Goal: Information Seeking & Learning: Learn about a topic

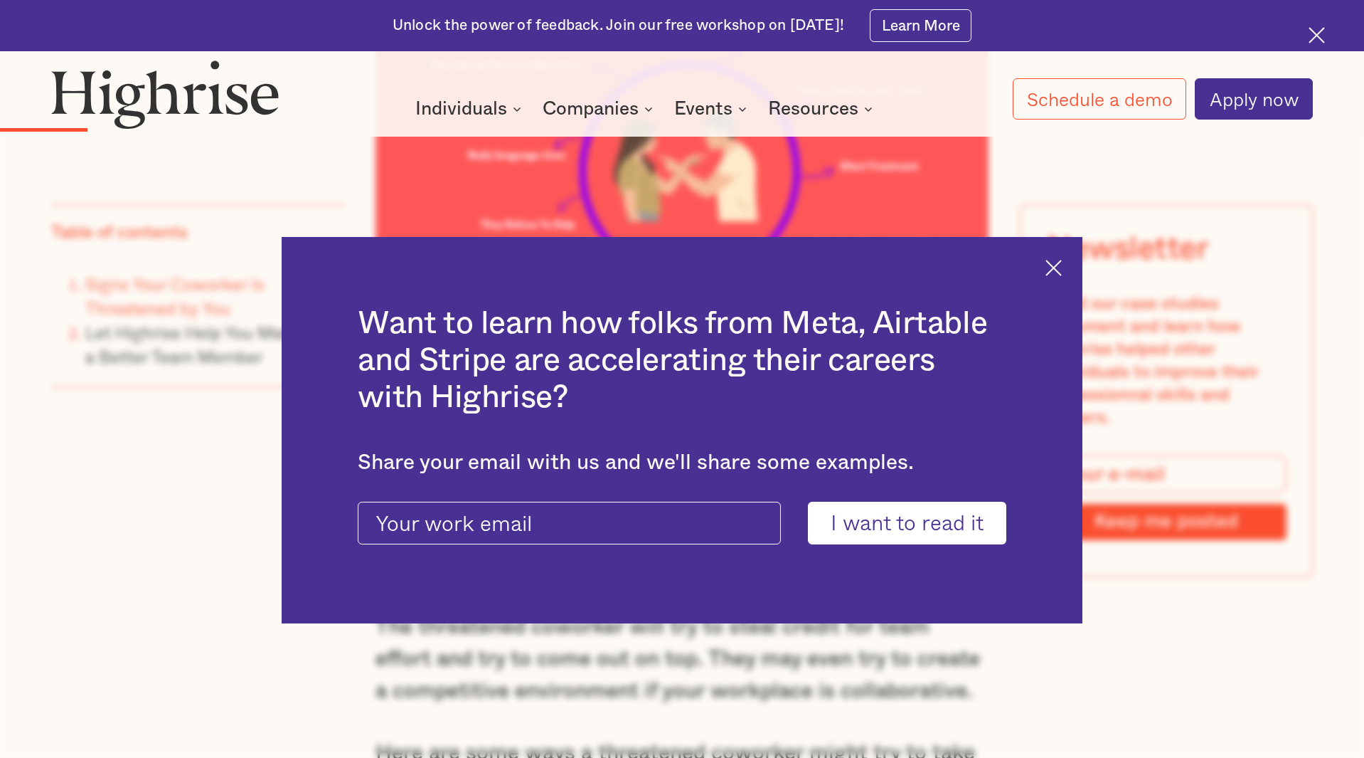
scroll to position [2555, 0]
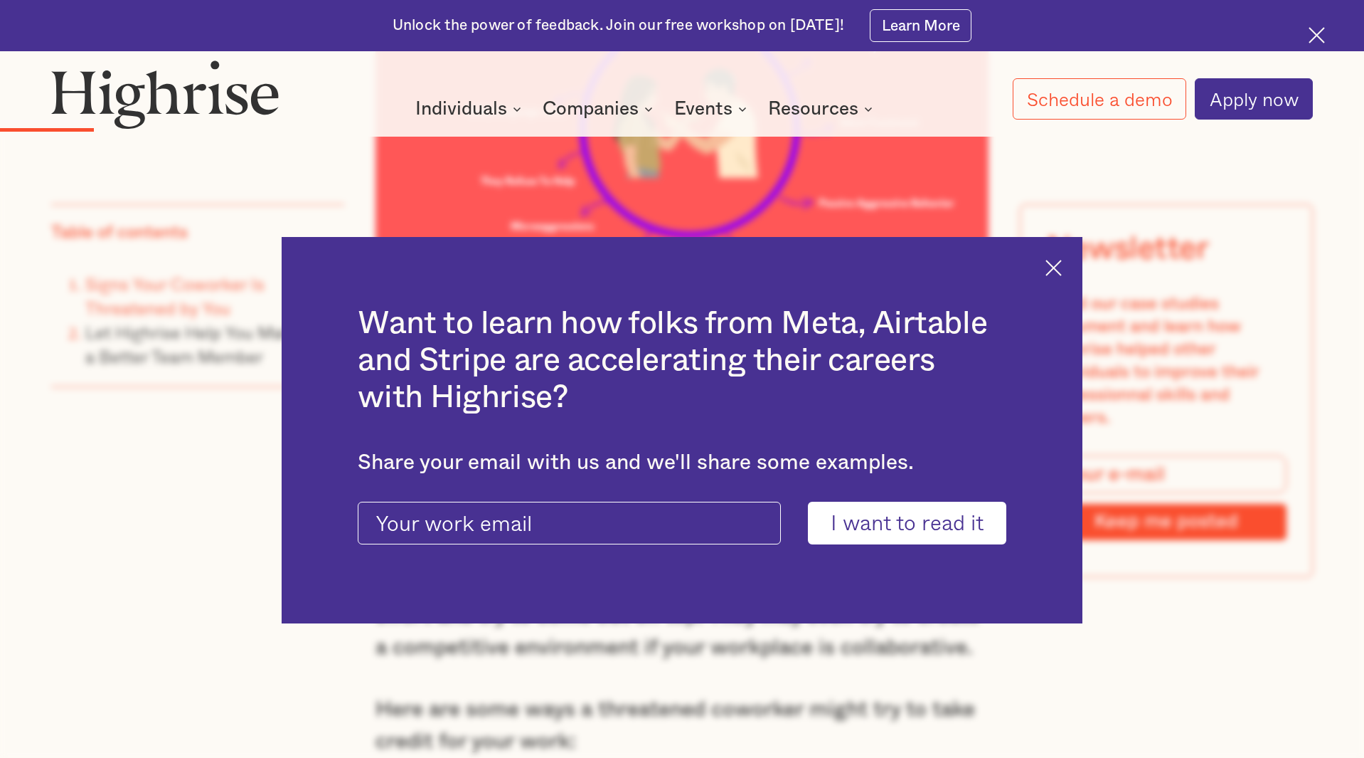
click at [1055, 258] on div "Want to learn how folks from Meta, Airtable and Stripe are accelerating their c…" at bounding box center [683, 430] width 802 height 386
click at [1051, 271] on img at bounding box center [1054, 268] width 16 height 16
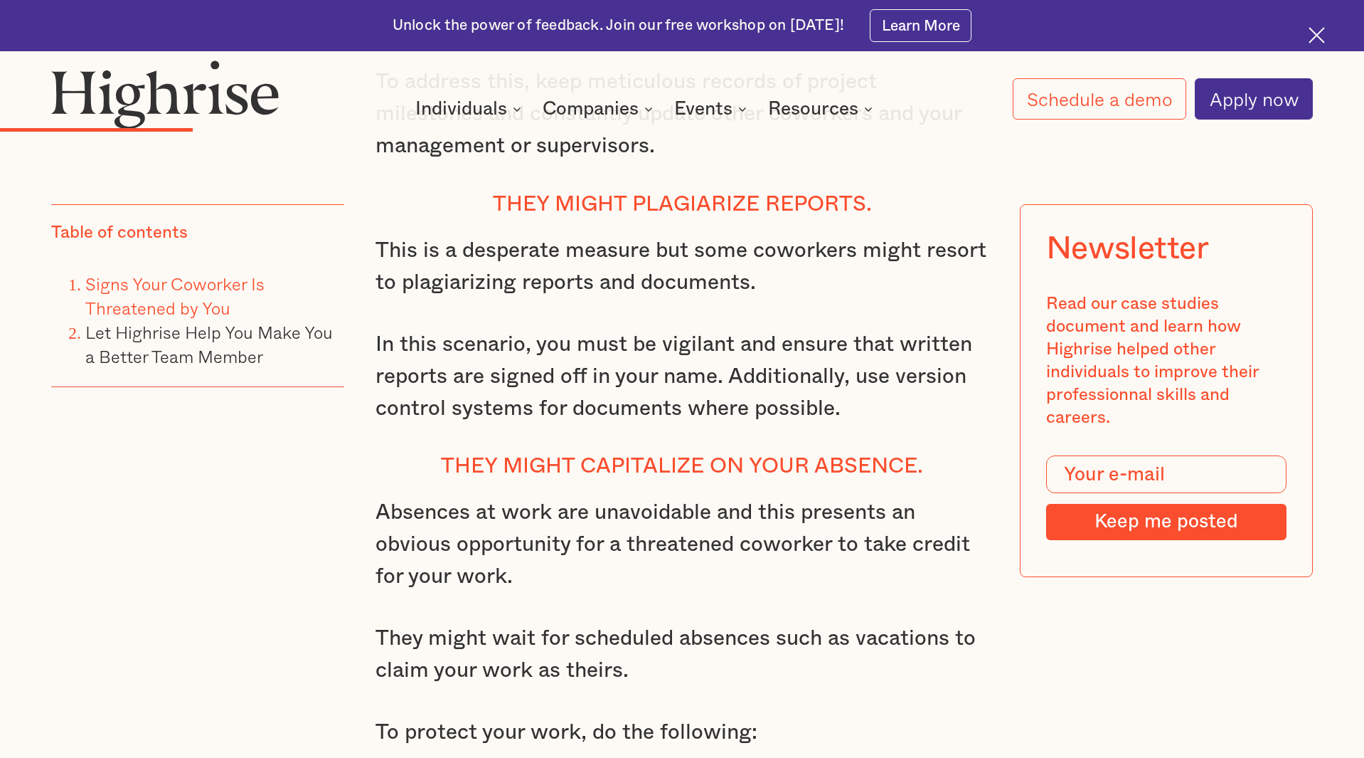
scroll to position [4111, 0]
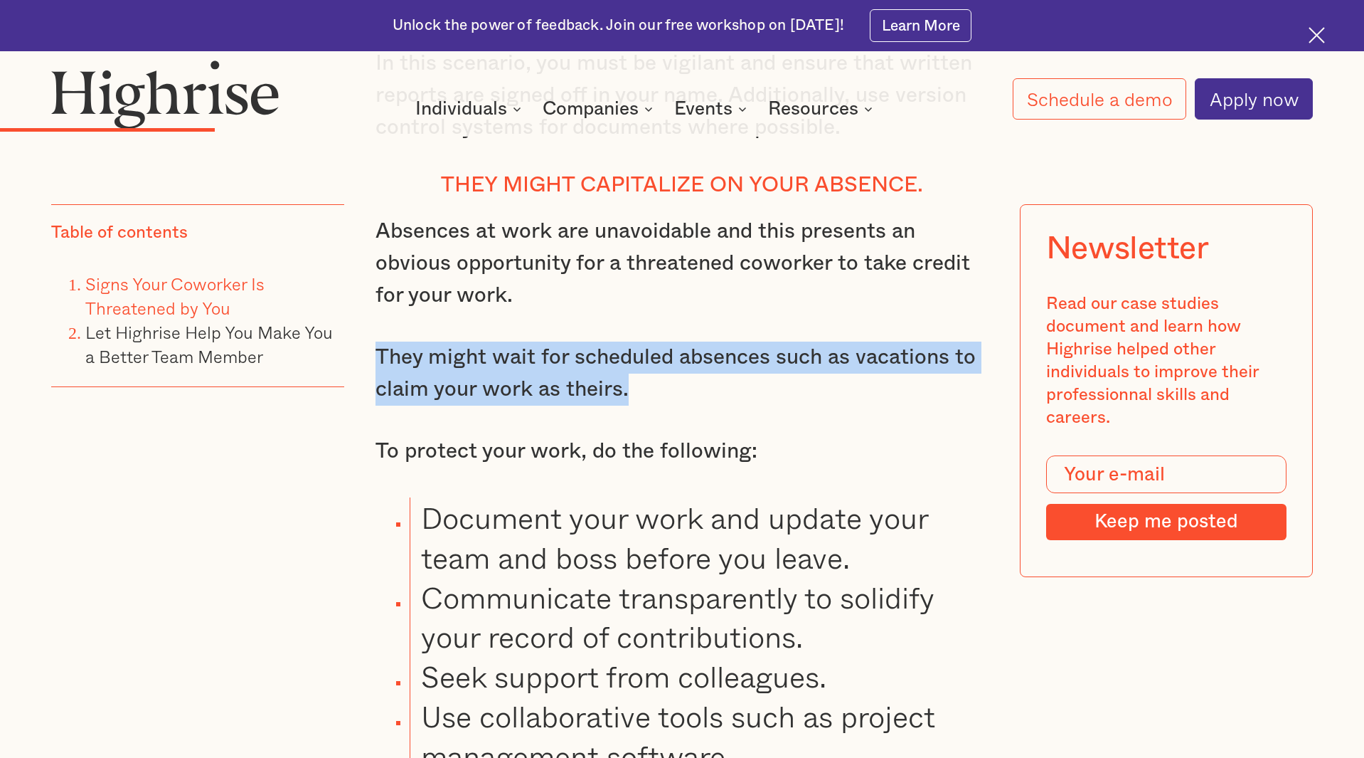
drag, startPoint x: 378, startPoint y: 345, endPoint x: 747, endPoint y: 391, distance: 371.3
click at [747, 391] on p "They might wait for scheduled absences such as vacations to claim your work as …" at bounding box center [682, 373] width 613 height 64
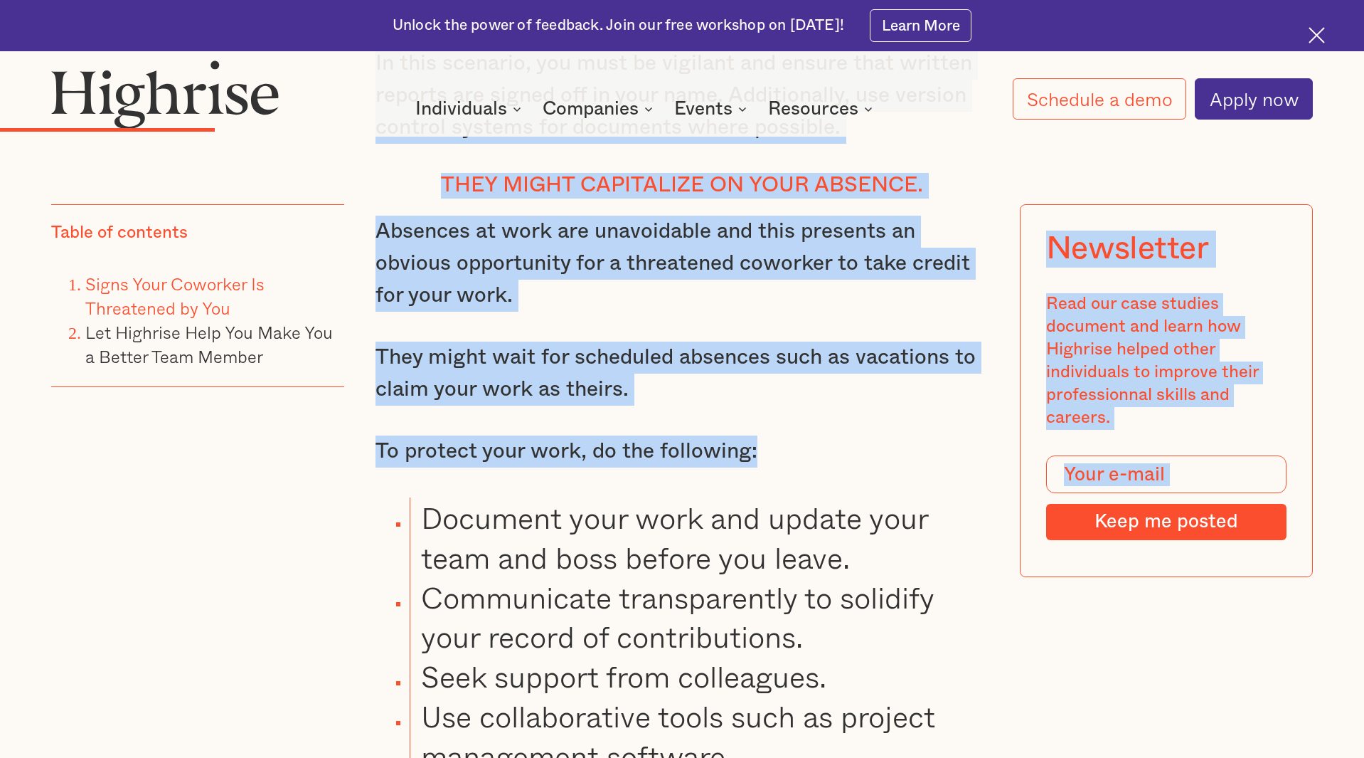
drag, startPoint x: 336, startPoint y: 446, endPoint x: 901, endPoint y: 437, distance: 564.8
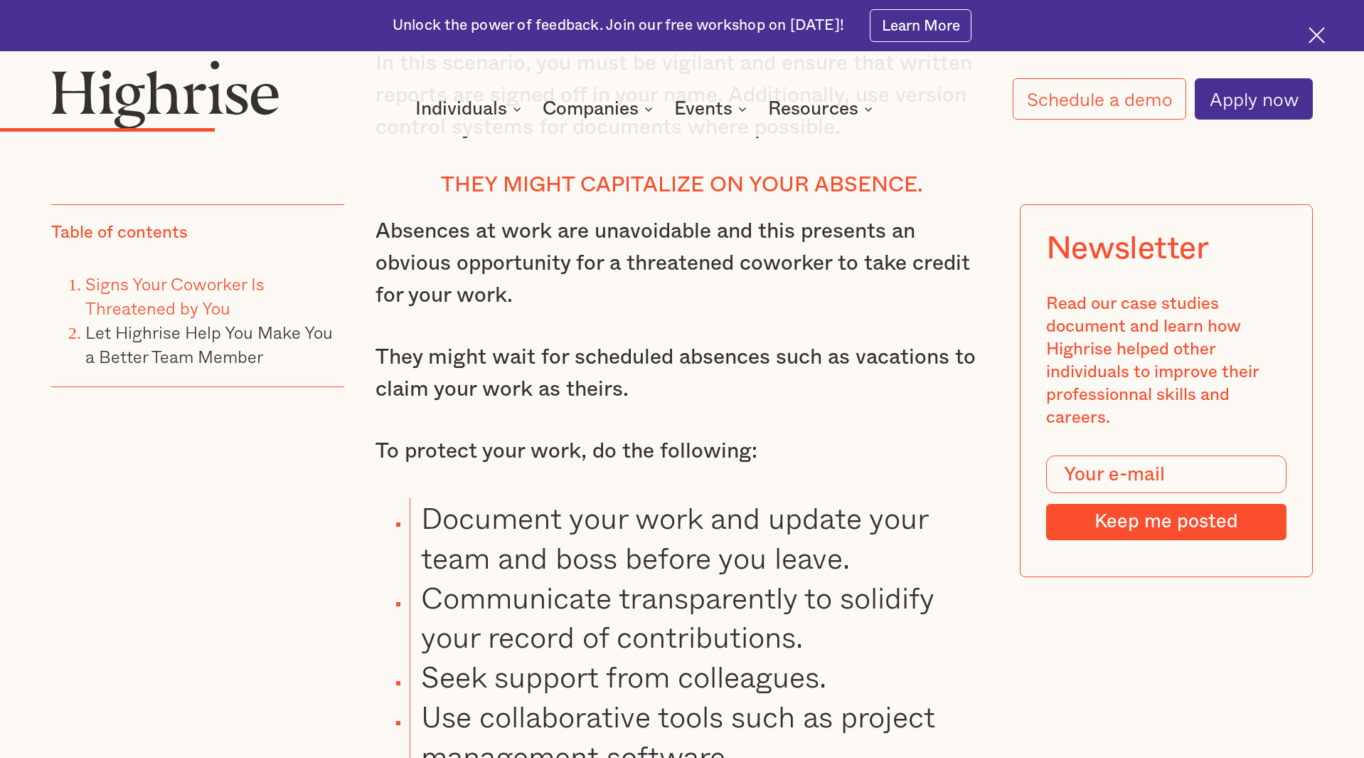
click at [901, 438] on p "To protect your work, do the following:" at bounding box center [682, 451] width 613 height 32
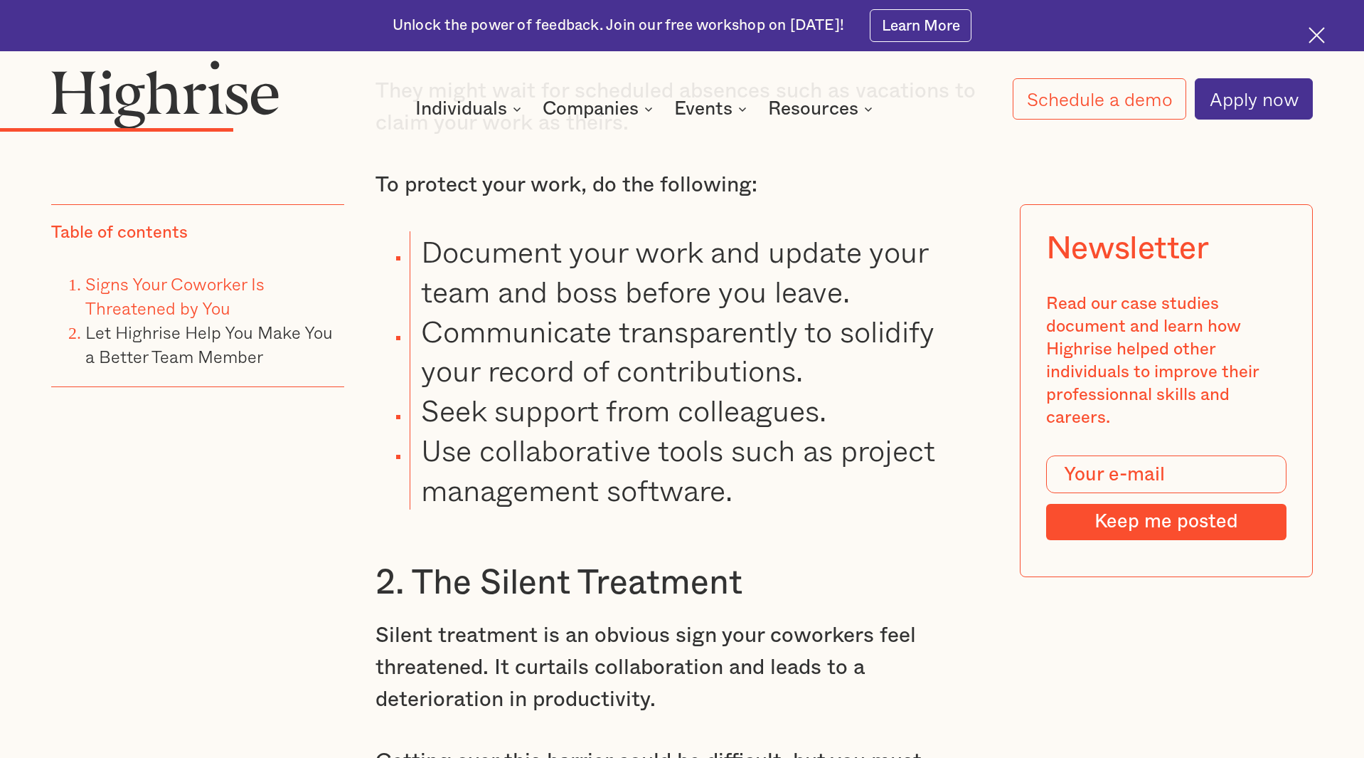
scroll to position [4596, 0]
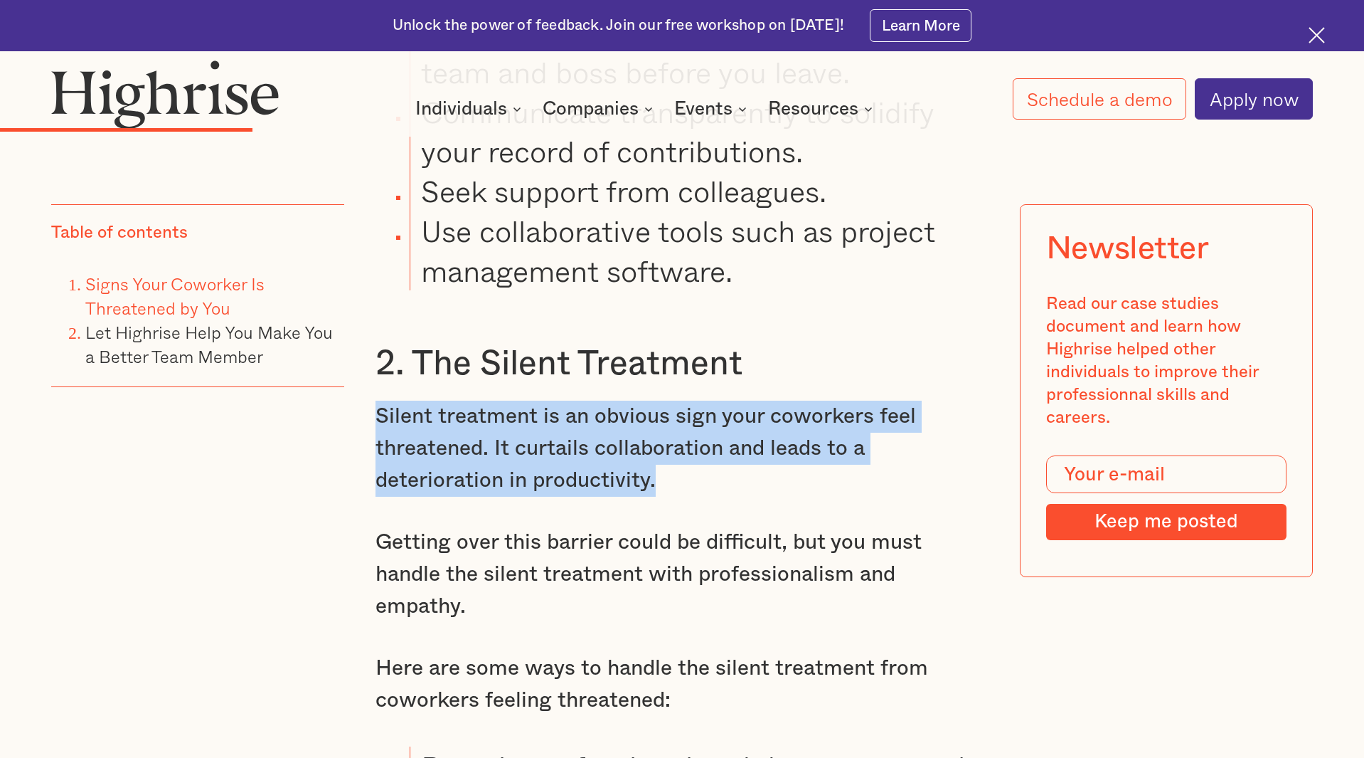
drag, startPoint x: 376, startPoint y: 408, endPoint x: 679, endPoint y: 482, distance: 311.2
click at [679, 482] on p "Silent treatment is an obvious sign your coworkers feel threatened. It curtails…" at bounding box center [682, 448] width 613 height 96
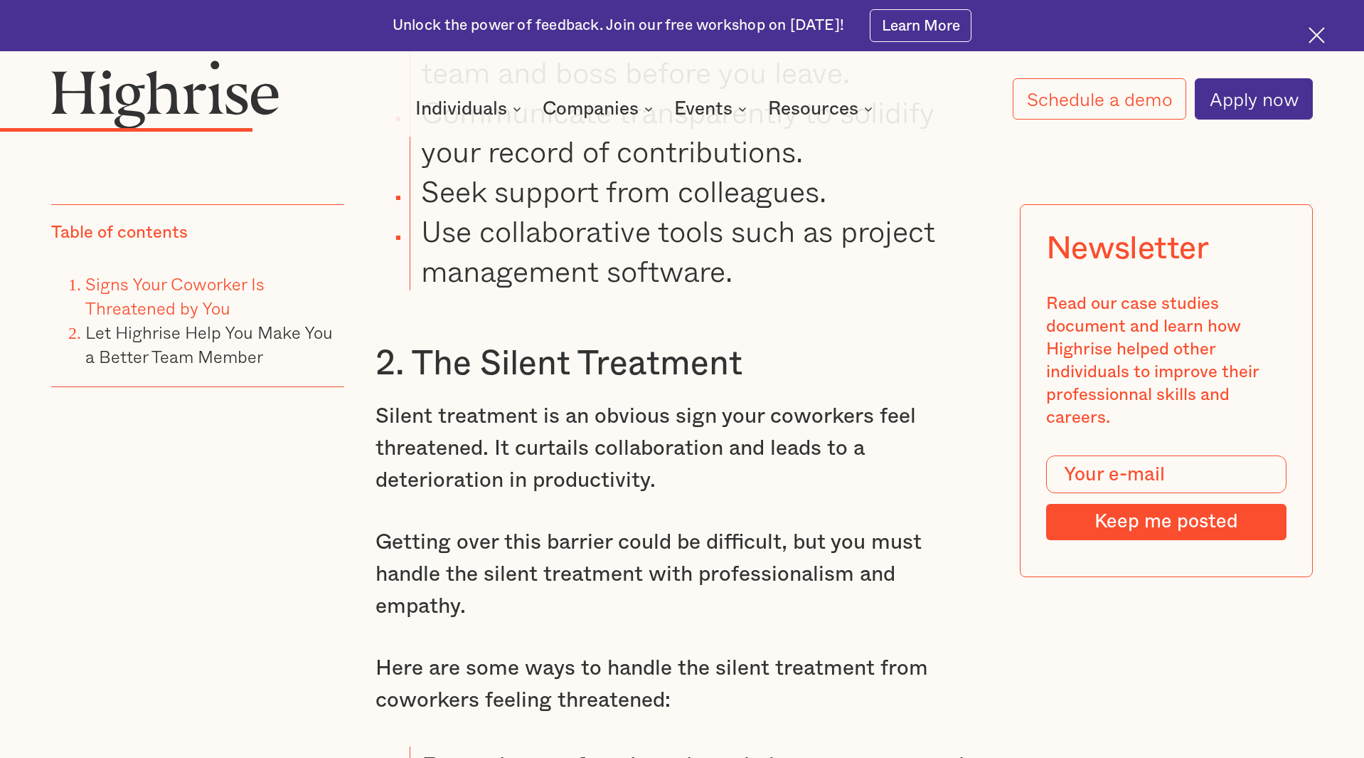
click at [679, 482] on p "Silent treatment is an obvious sign your coworkers feel threatened. It curtails…" at bounding box center [682, 448] width 613 height 96
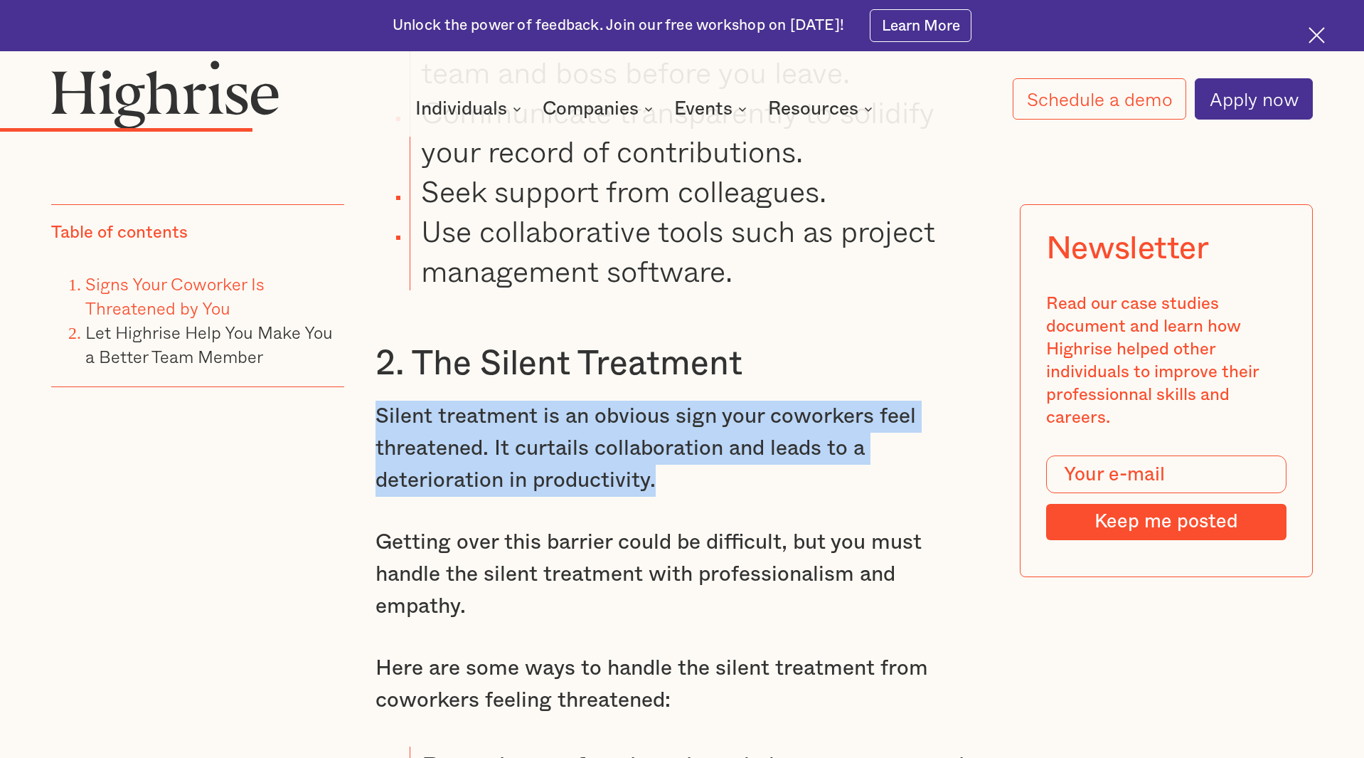
drag, startPoint x: 683, startPoint y: 480, endPoint x: 369, endPoint y: 405, distance: 322.5
drag, startPoint x: 371, startPoint y: 406, endPoint x: 379, endPoint y: 448, distance: 42.8
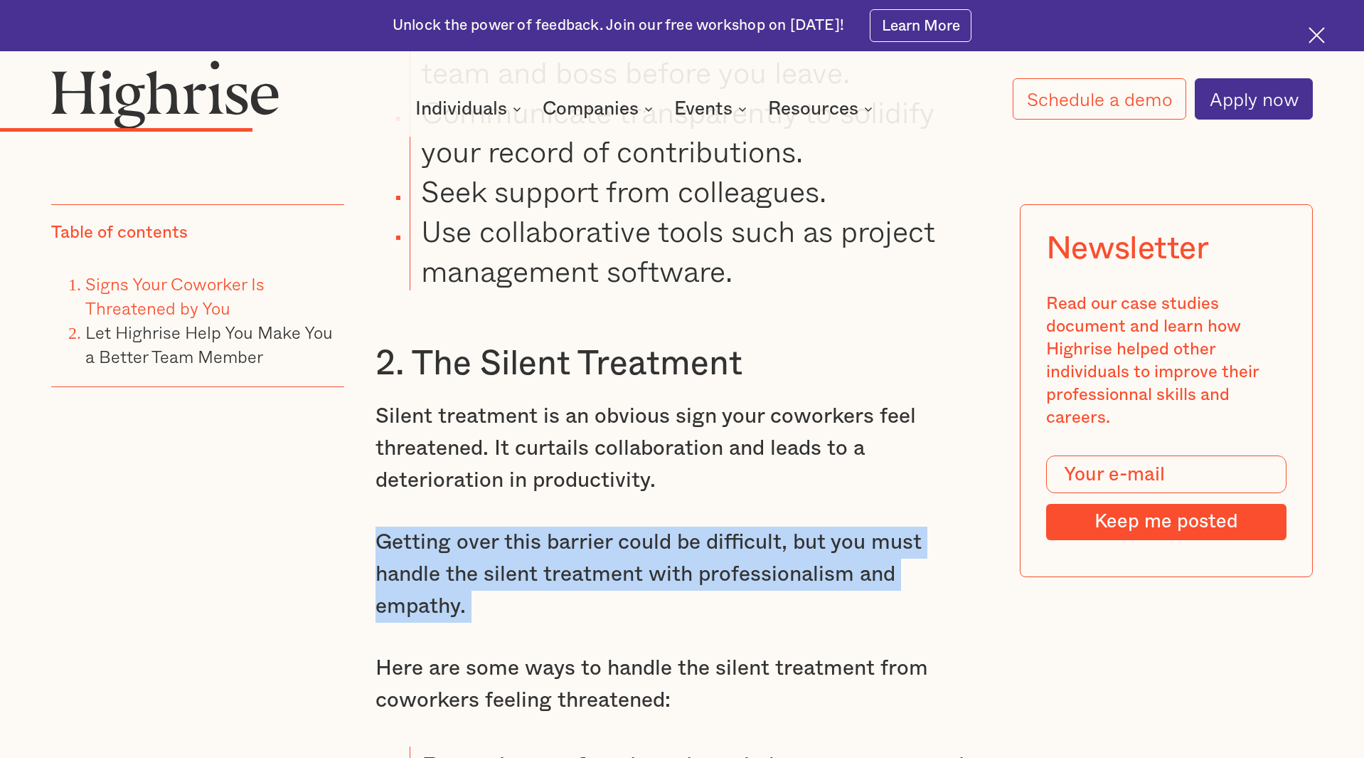
drag, startPoint x: 374, startPoint y: 529, endPoint x: 545, endPoint y: 616, distance: 191.5
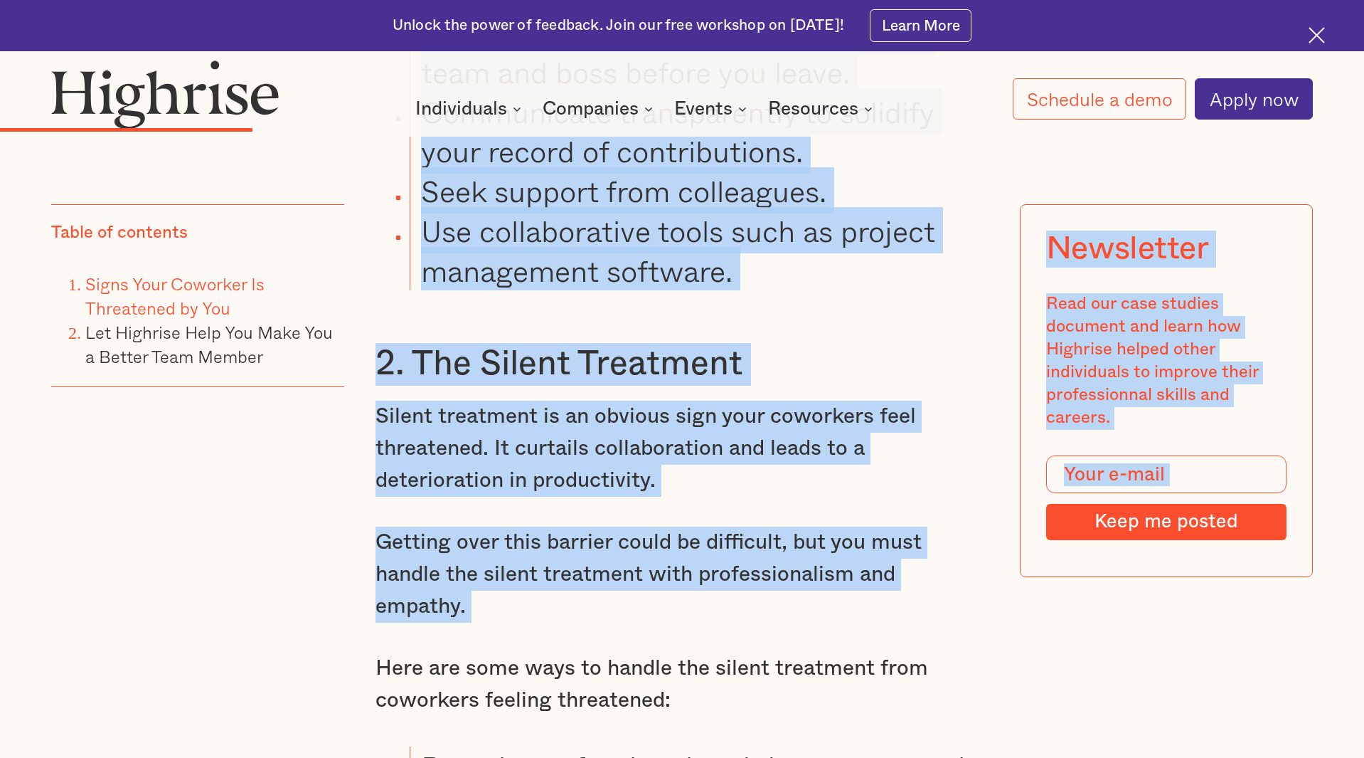
drag, startPoint x: 535, startPoint y: 615, endPoint x: 344, endPoint y: 422, distance: 272.1
drag, startPoint x: 357, startPoint y: 415, endPoint x: 356, endPoint y: 422, distance: 7.3
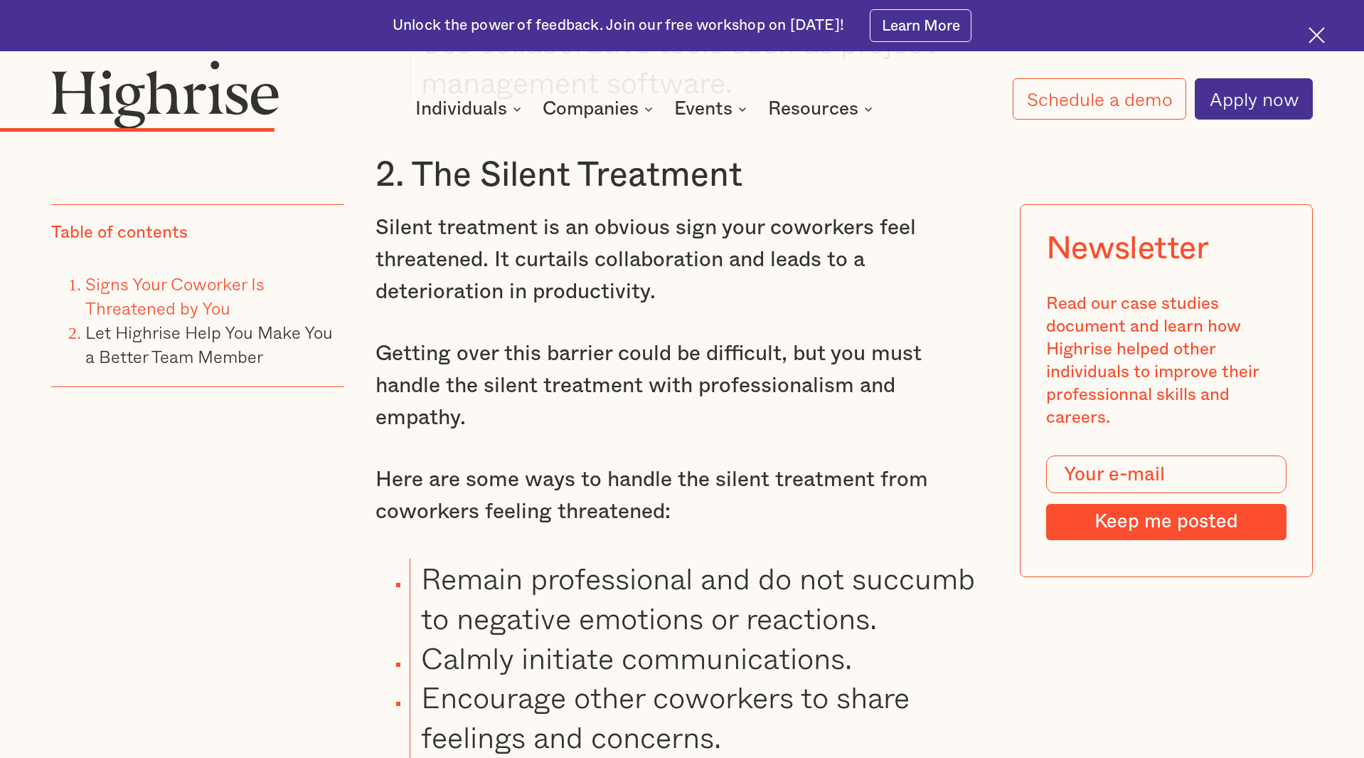
scroll to position [4998, 0]
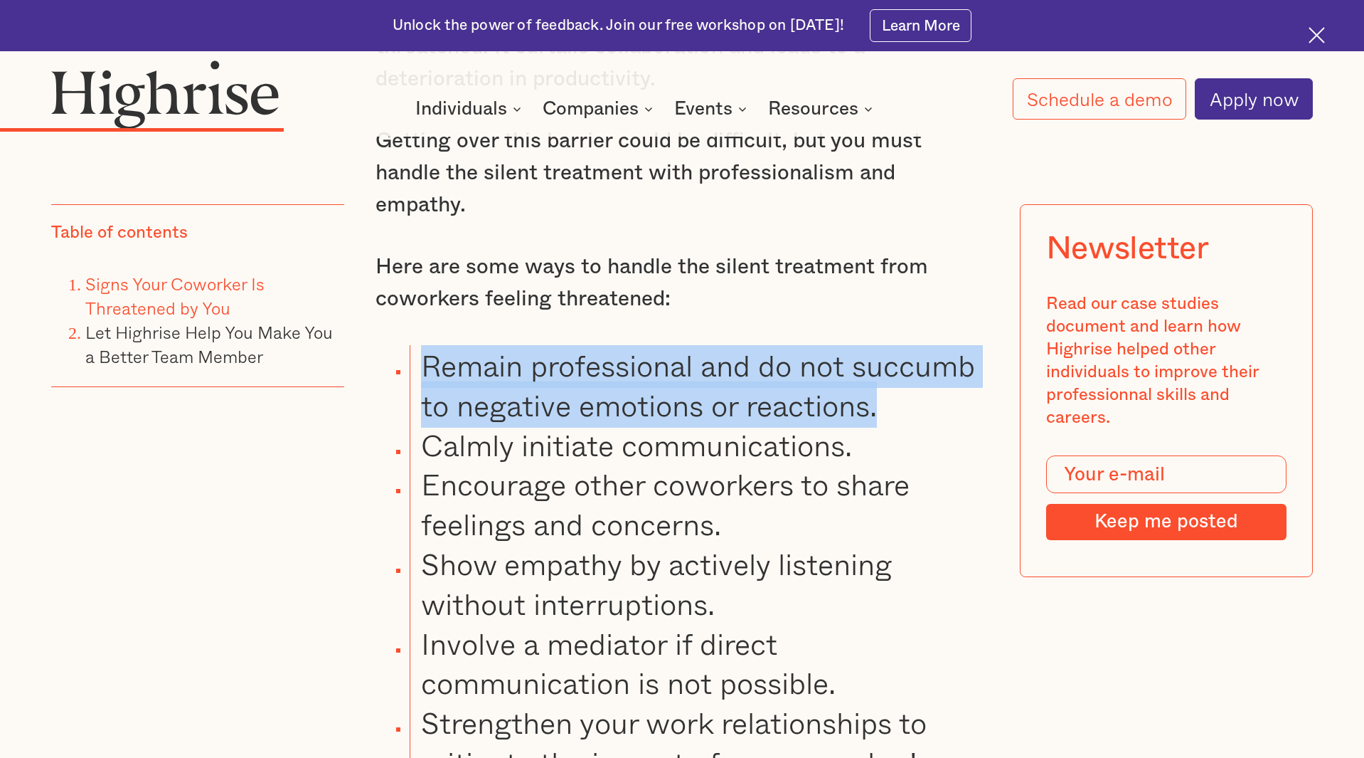
drag, startPoint x: 427, startPoint y: 355, endPoint x: 866, endPoint y: 425, distance: 444.4
click at [955, 415] on li "Remain professional and do not succumb to negative emotions or reactions." at bounding box center [699, 385] width 579 height 80
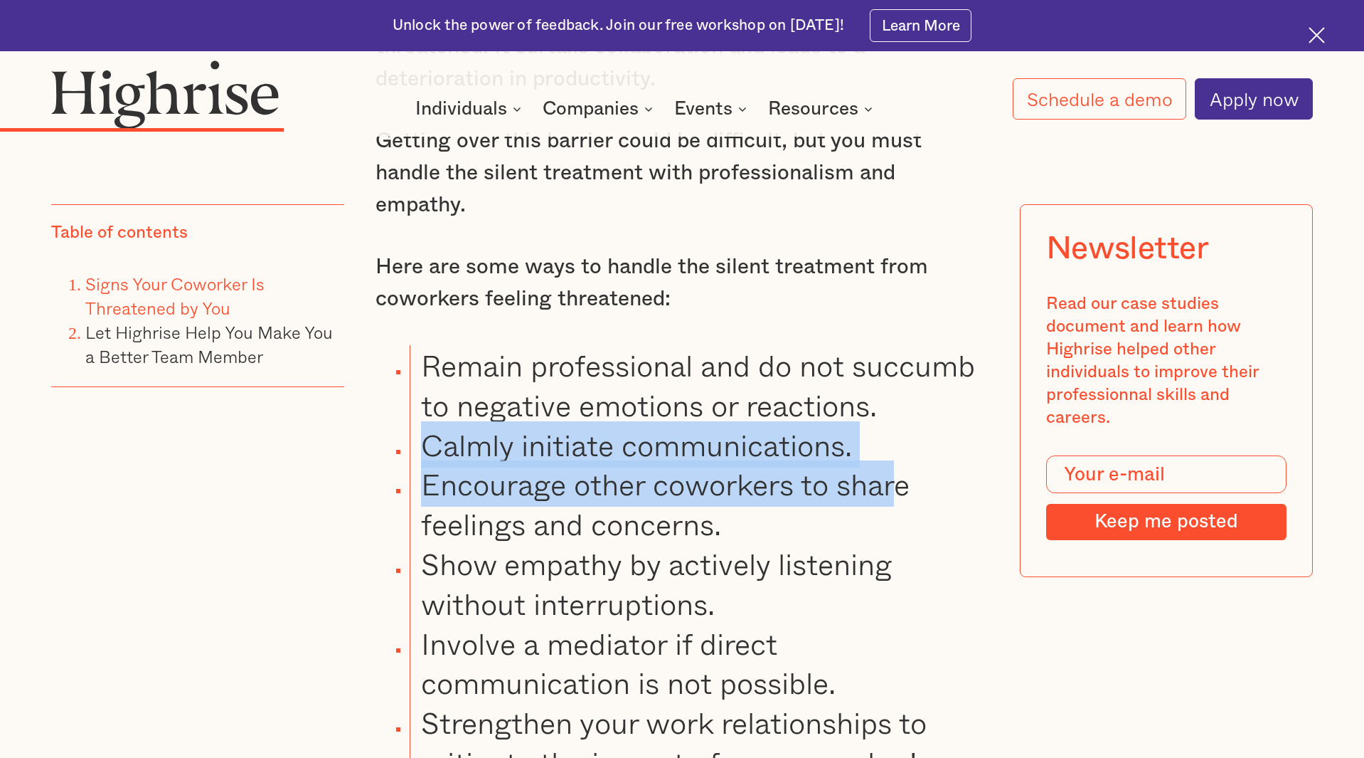
drag, startPoint x: 427, startPoint y: 447, endPoint x: 898, endPoint y: 456, distance: 471.0
click at [903, 455] on ul "Remain professional and do not succumb to negative emotions or reactions. Calml…" at bounding box center [669, 583] width 639 height 477
click at [500, 472] on li "Encourage other coworkers to share feelings and concerns." at bounding box center [699, 504] width 579 height 80
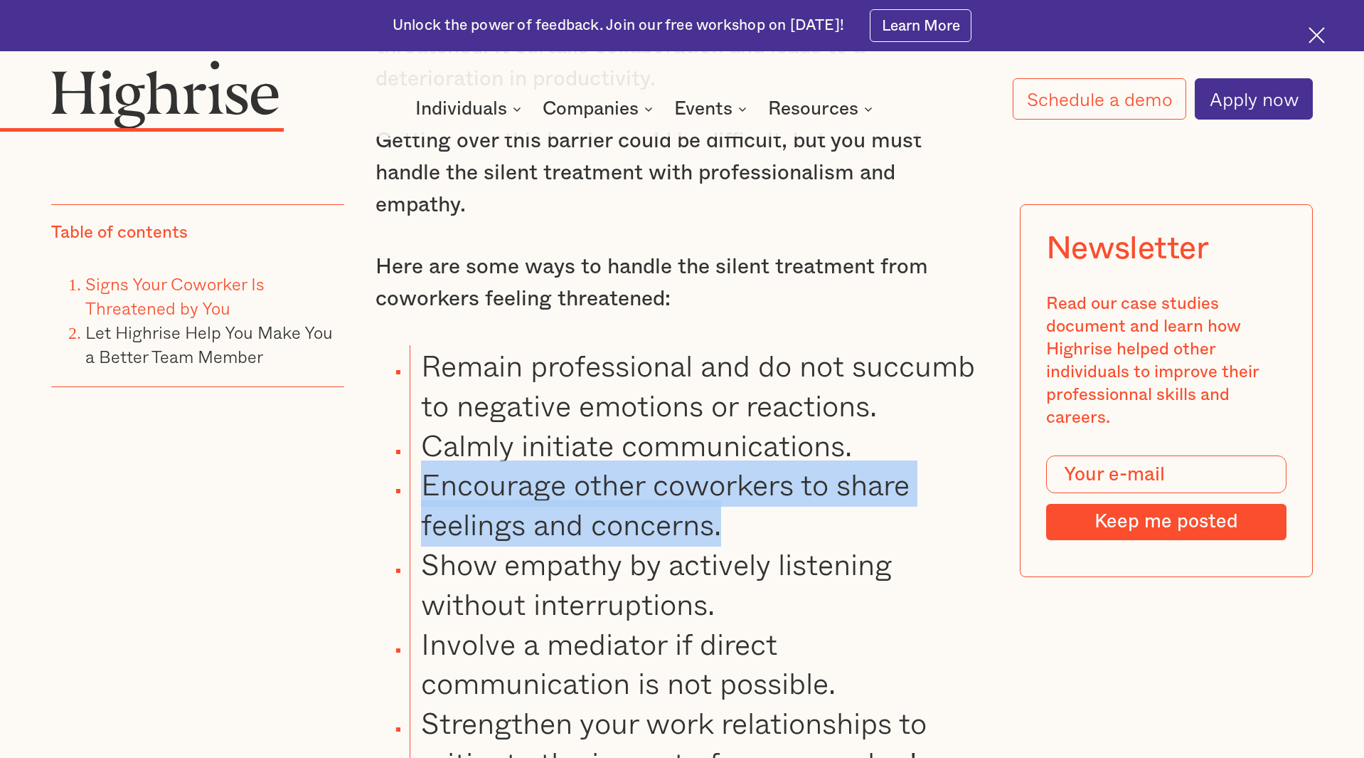
drag, startPoint x: 430, startPoint y: 485, endPoint x: 758, endPoint y: 526, distance: 330.4
click at [758, 526] on li "Encourage other coworkers to share feelings and concerns." at bounding box center [699, 504] width 579 height 80
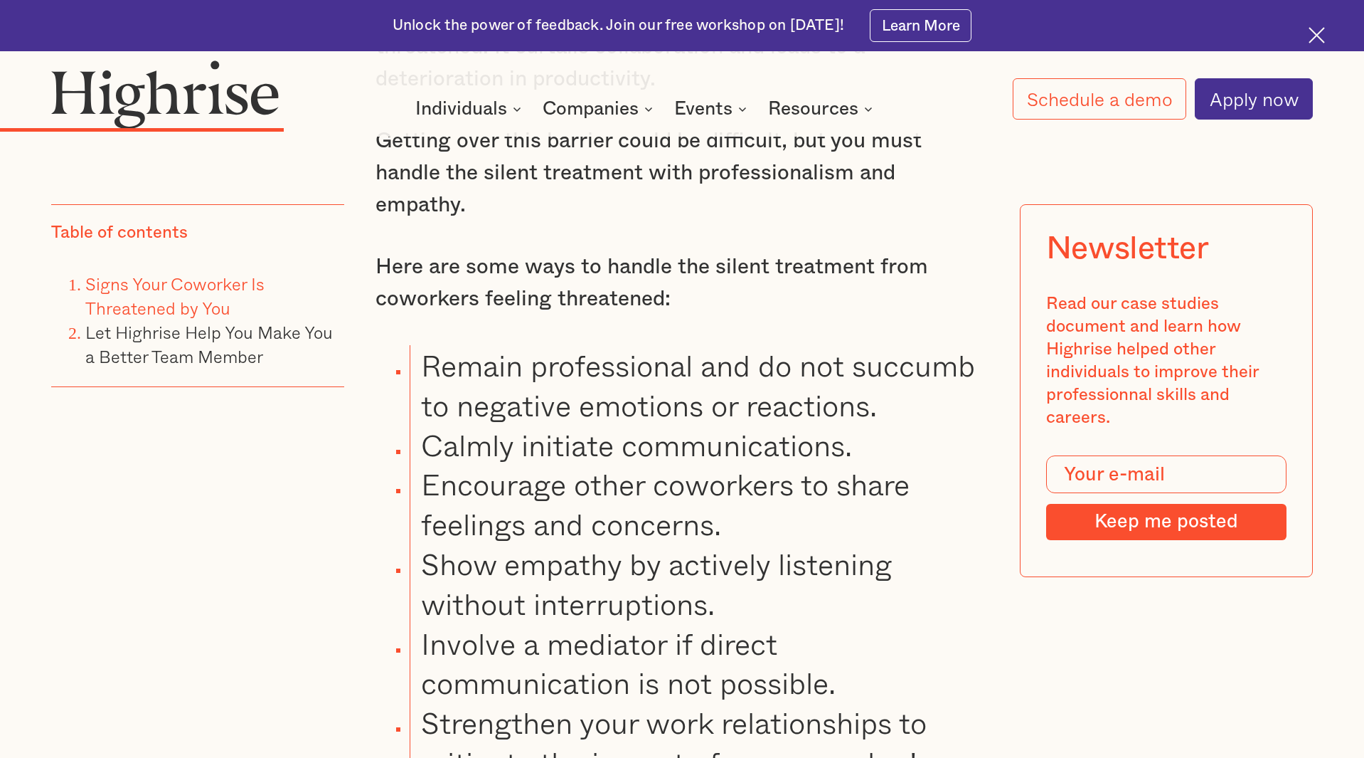
drag, startPoint x: 758, startPoint y: 526, endPoint x: 699, endPoint y: 541, distance: 60.9
click at [755, 528] on li "Encourage other coworkers to share feelings and concerns." at bounding box center [699, 504] width 579 height 80
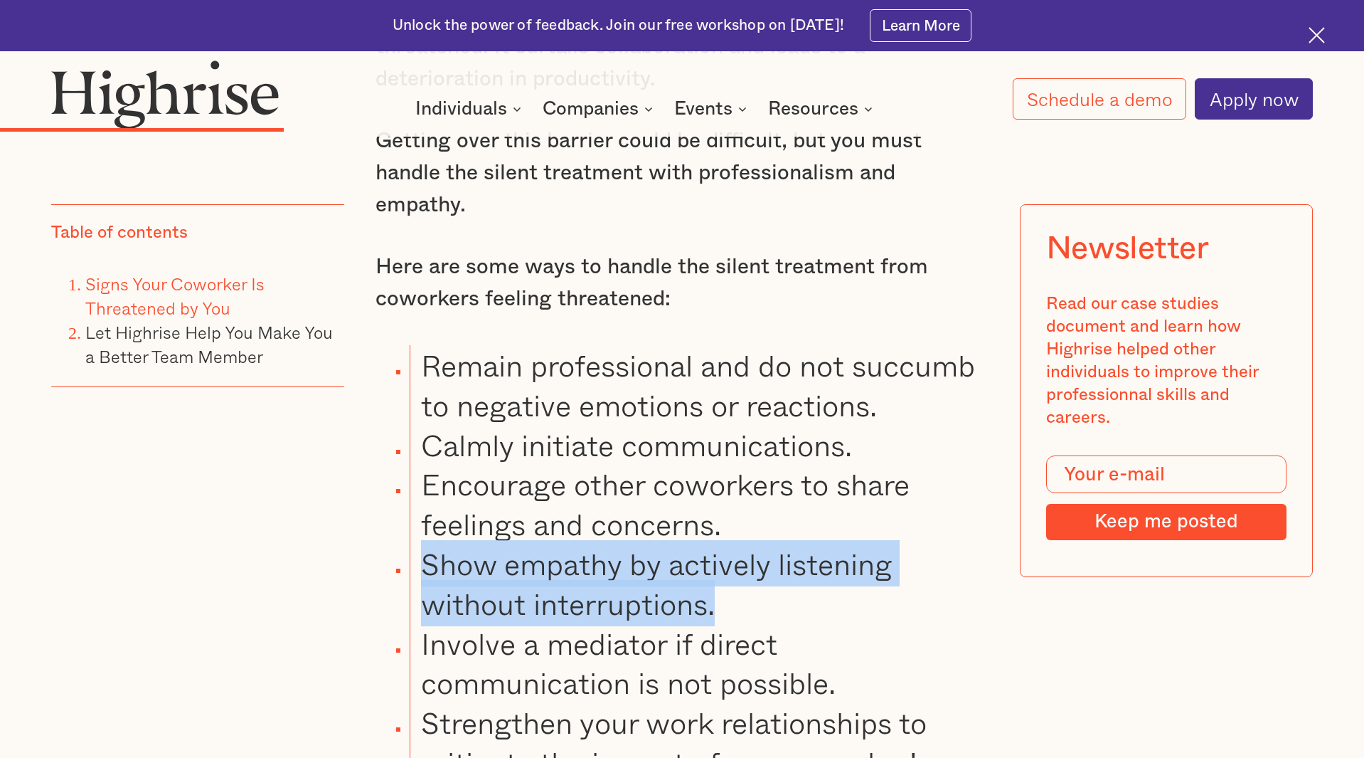
drag, startPoint x: 423, startPoint y: 553, endPoint x: 724, endPoint y: 590, distance: 303.9
click at [724, 590] on li "Show empathy by actively listening without interruptions." at bounding box center [699, 583] width 579 height 80
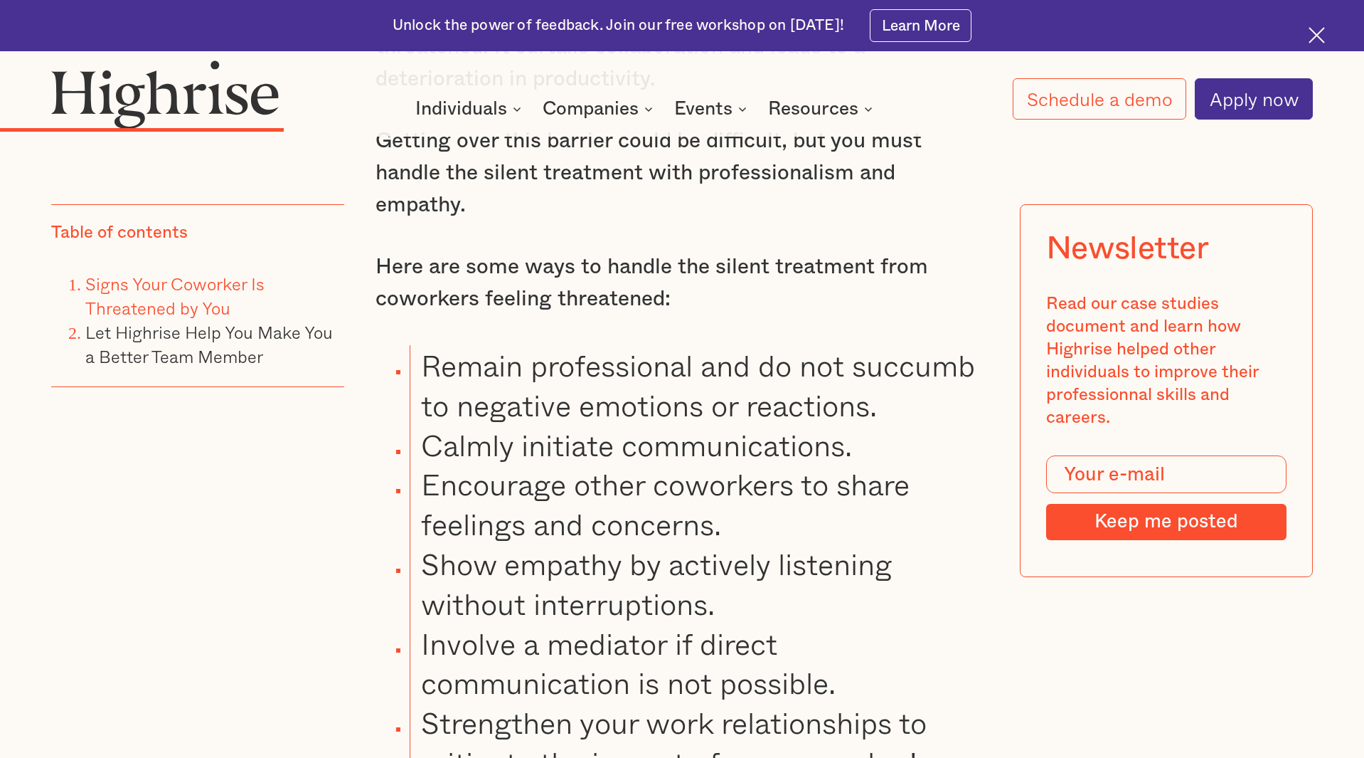
click at [409, 553] on ul "Remain professional and do not succumb to negative emotions or reactions. Calml…" at bounding box center [669, 583] width 639 height 477
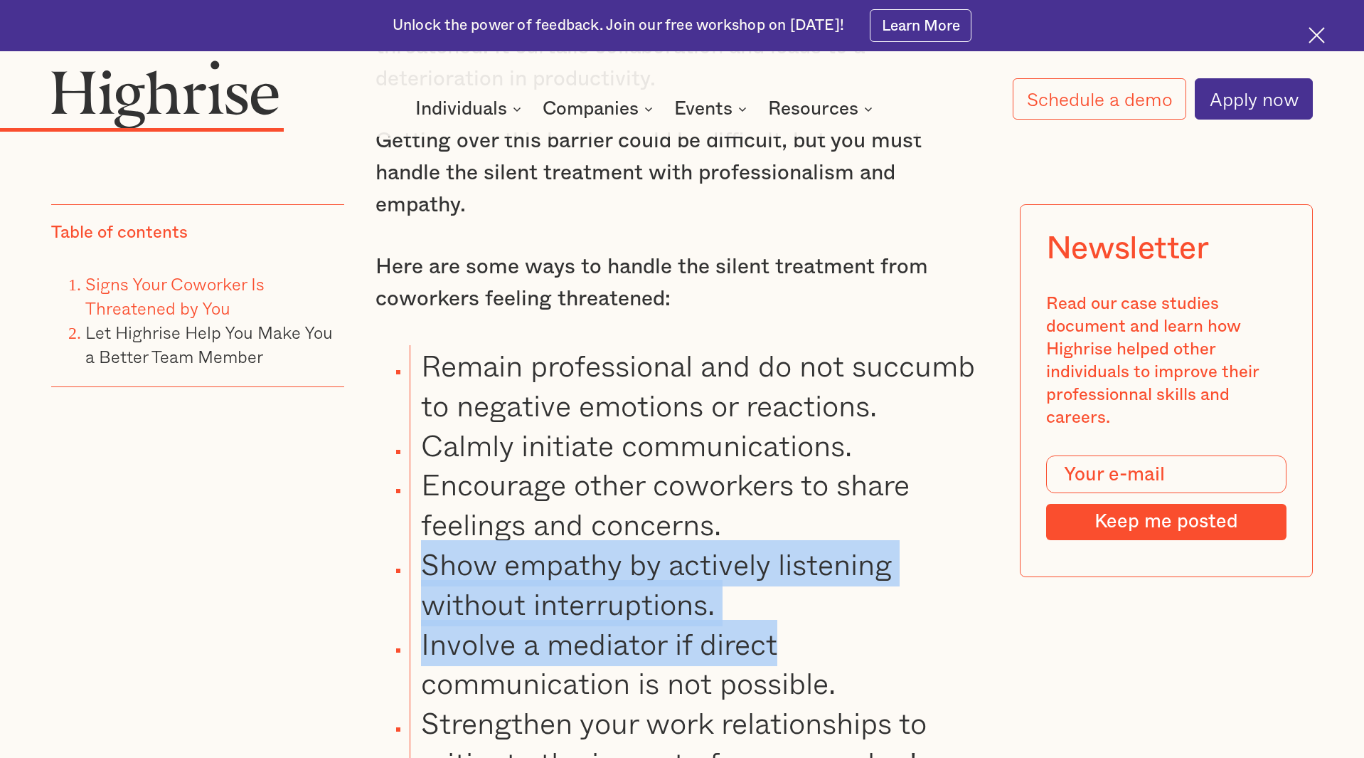
drag, startPoint x: 420, startPoint y: 556, endPoint x: 837, endPoint y: 617, distance: 421.3
click at [837, 617] on ul "Remain professional and do not succumb to negative emotions or reactions. Calml…" at bounding box center [669, 583] width 639 height 477
click at [837, 623] on li "Involve a mediator if direct communication is not possible." at bounding box center [699, 663] width 579 height 80
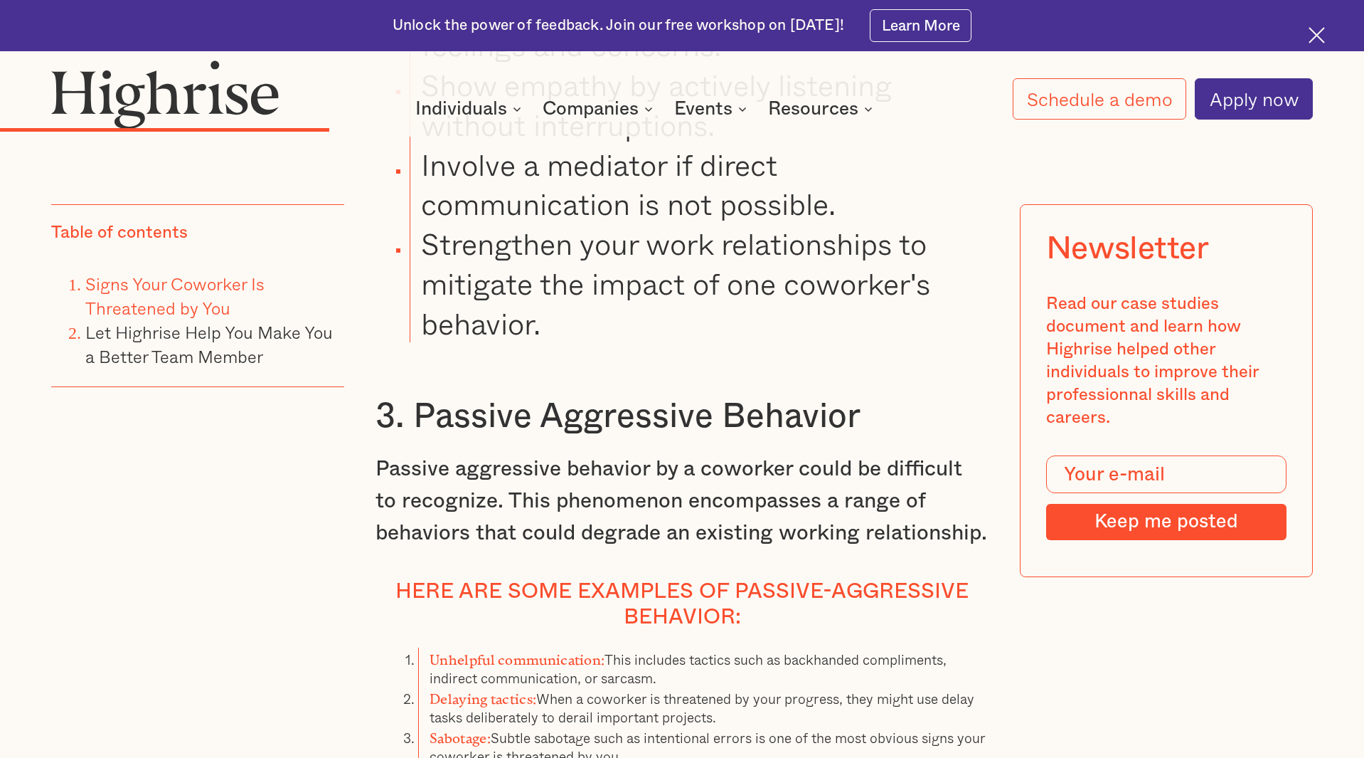
scroll to position [5641, 0]
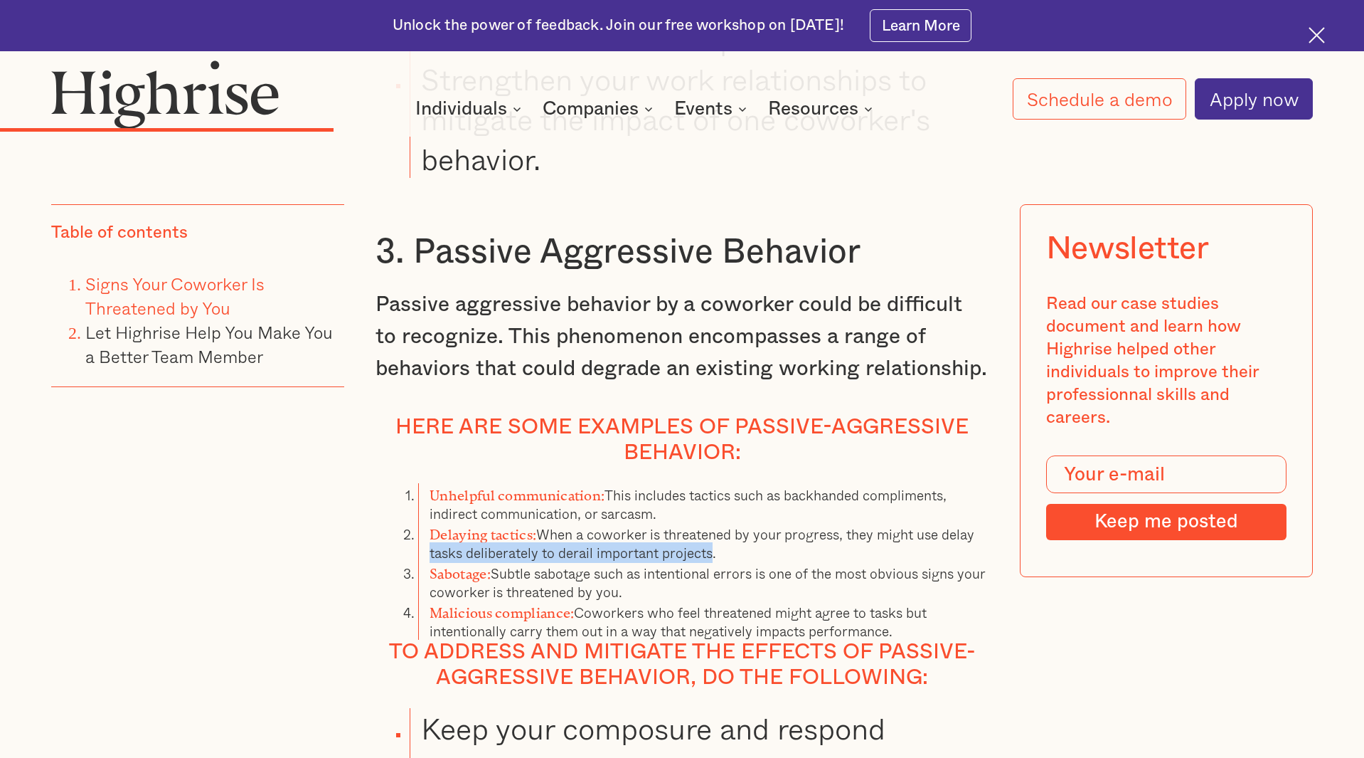
drag, startPoint x: 425, startPoint y: 541, endPoint x: 747, endPoint y: 544, distance: 321.5
click at [737, 544] on li "Delaying tactics: When a coworker is threatened by your progress, they might us…" at bounding box center [703, 541] width 570 height 39
click at [759, 543] on li "Delaying tactics: When a coworker is threatened by your progress, they might us…" at bounding box center [703, 541] width 570 height 39
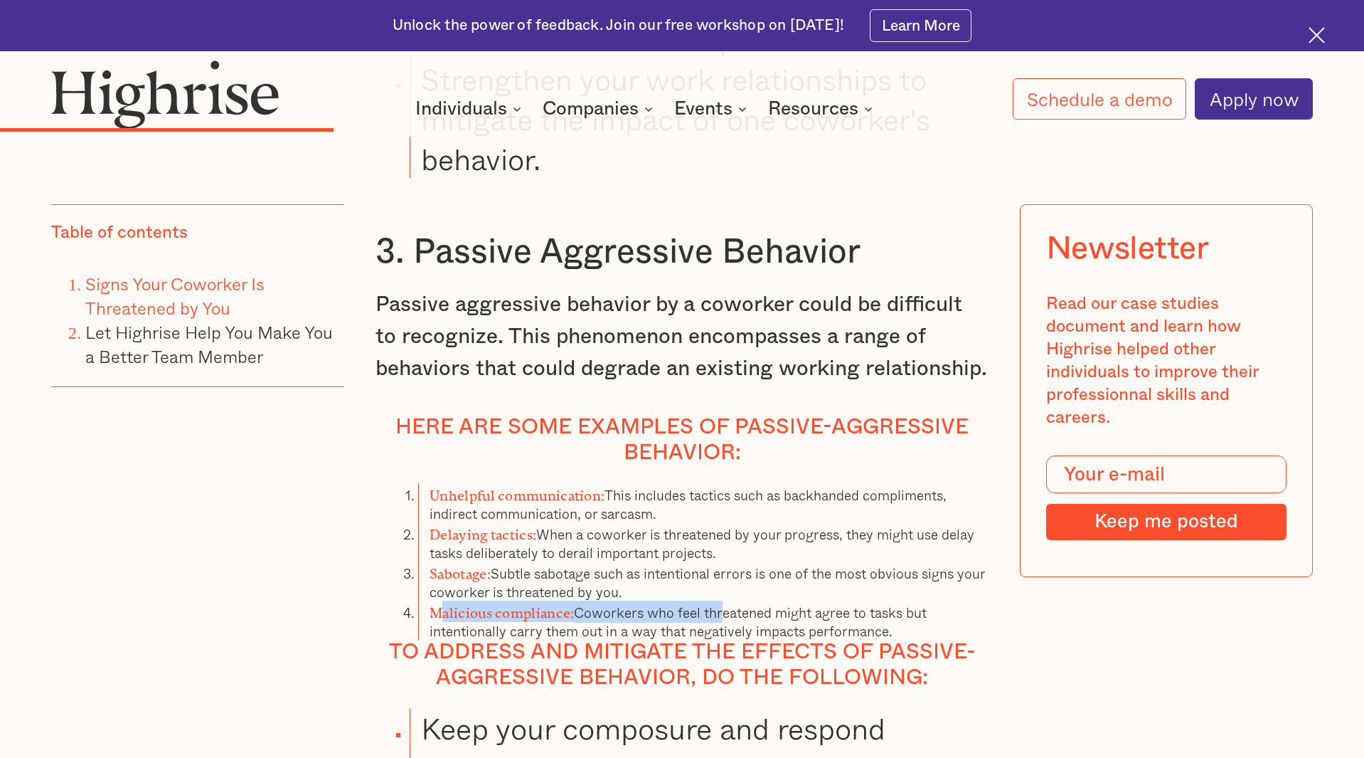
drag, startPoint x: 441, startPoint y: 588, endPoint x: 750, endPoint y: 587, distance: 309.4
click at [750, 600] on li "Malicious compliance: Coworkers who feel threatened might agree to tasks but in…" at bounding box center [703, 619] width 570 height 39
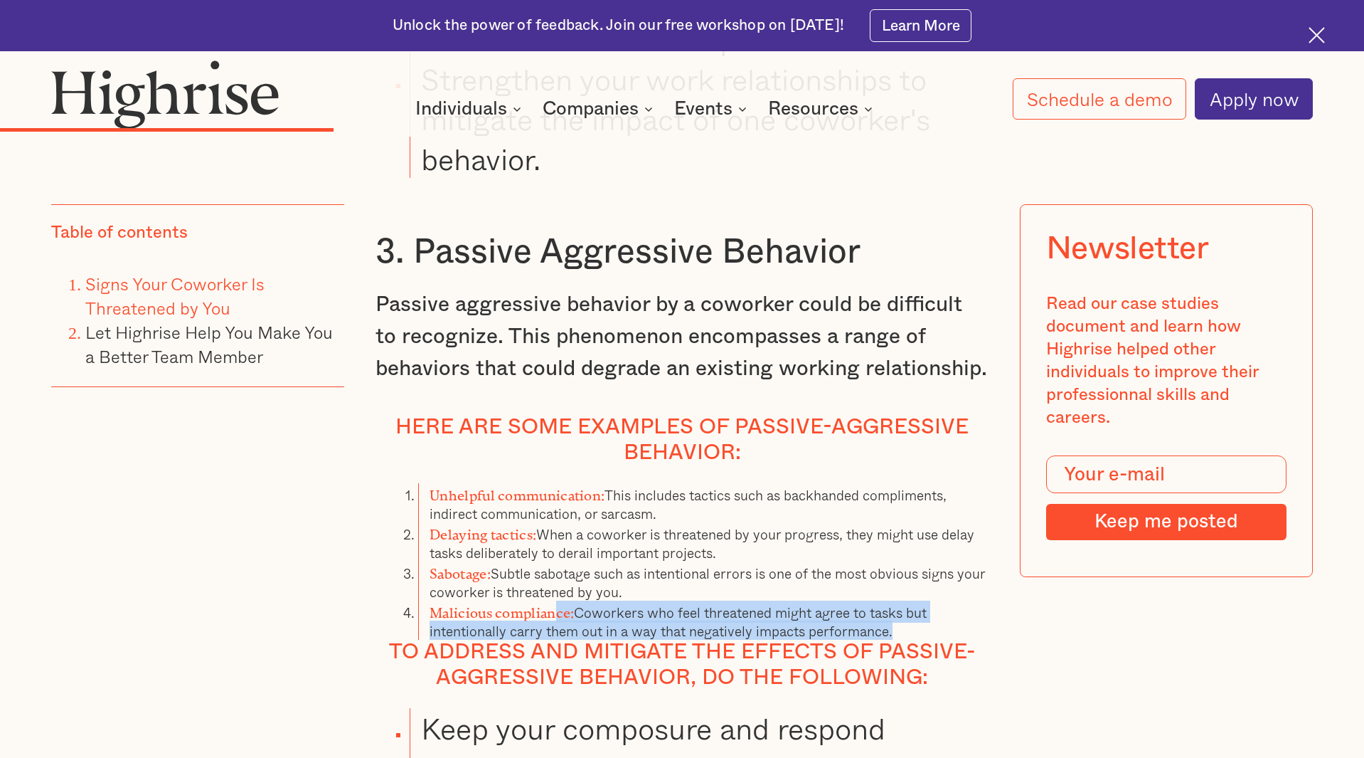
drag, startPoint x: 556, startPoint y: 592, endPoint x: 987, endPoint y: 615, distance: 432.4
click at [969, 615] on li "Malicious compliance: Coworkers who feel threatened might agree to tasks but in…" at bounding box center [703, 619] width 570 height 39
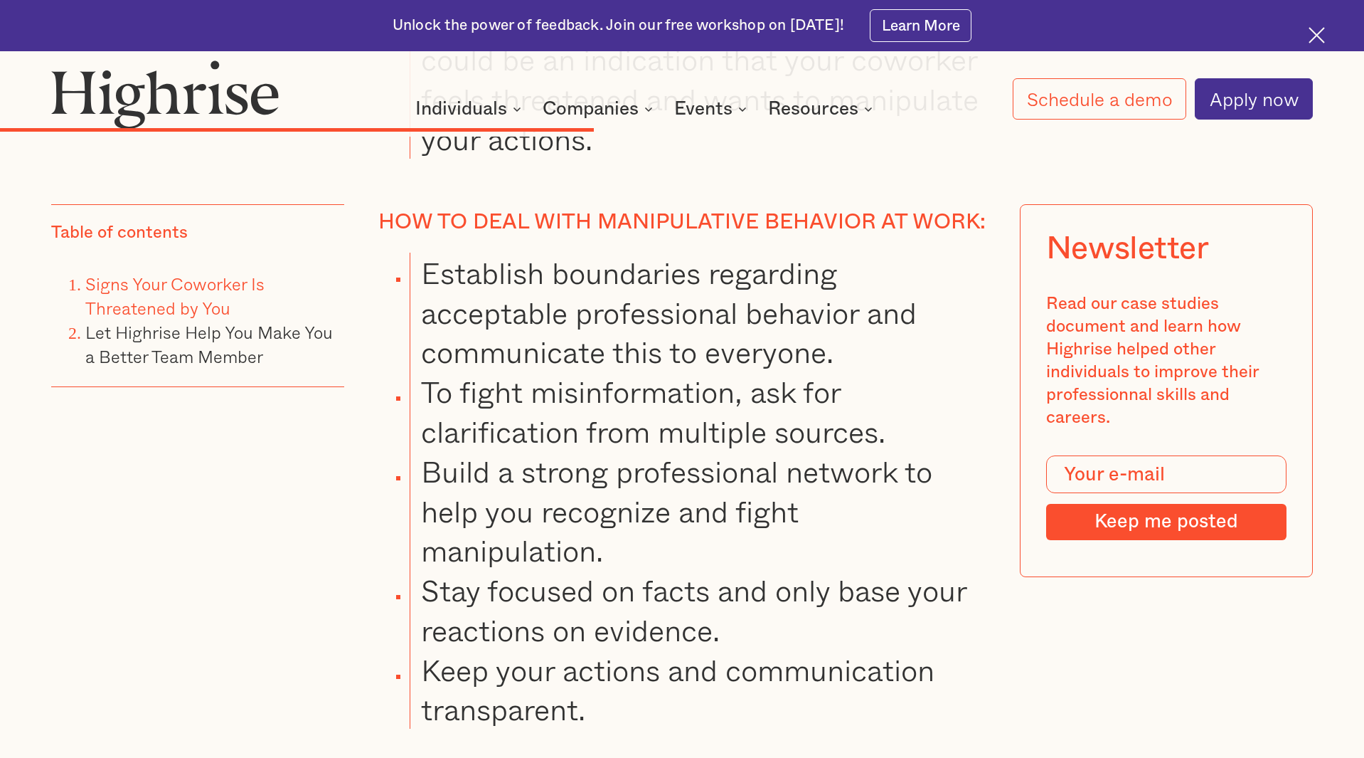
scroll to position [8992, 0]
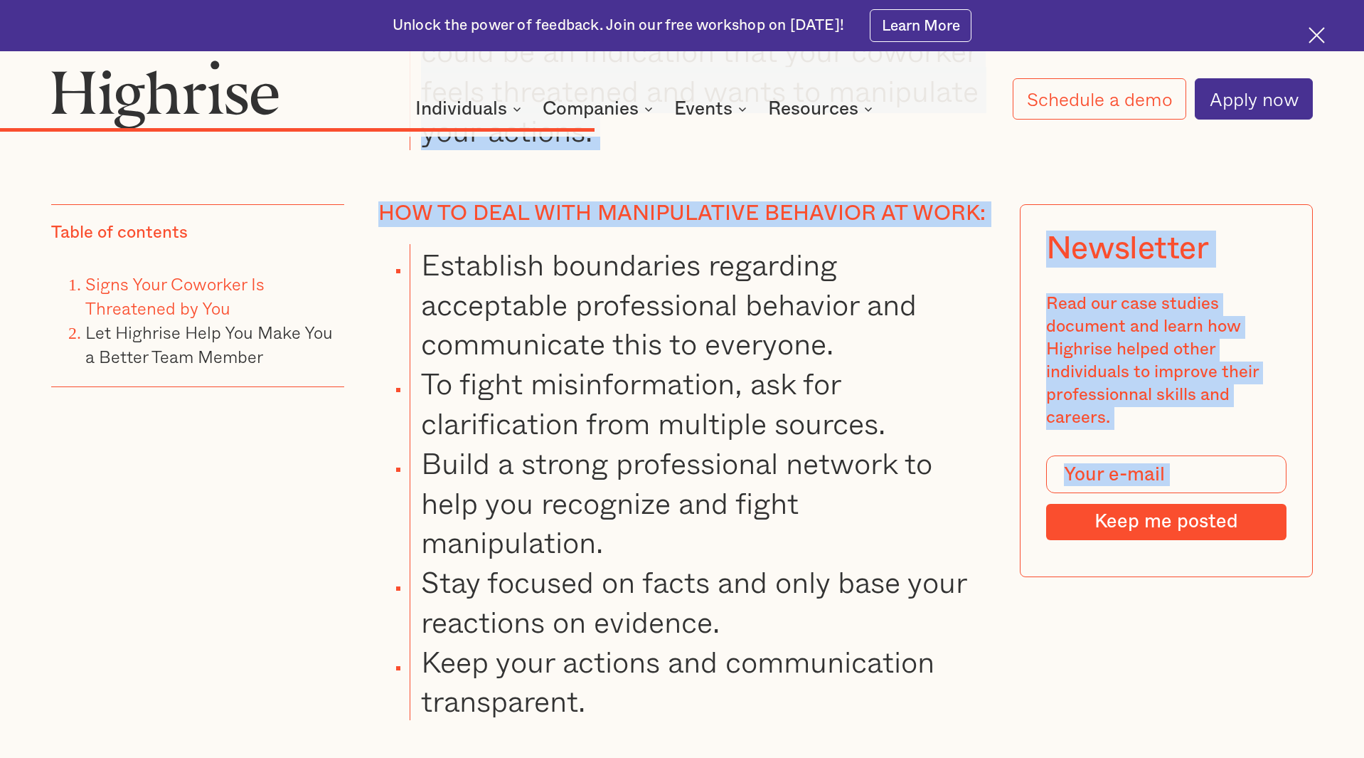
drag, startPoint x: 37, startPoint y: 219, endPoint x: 182, endPoint y: 492, distance: 309.3
click at [192, 496] on div "Table of contents Signs Your Coworker Is Threatened by You Let Highrise Help Yo…" at bounding box center [197, 418] width 293 height 426
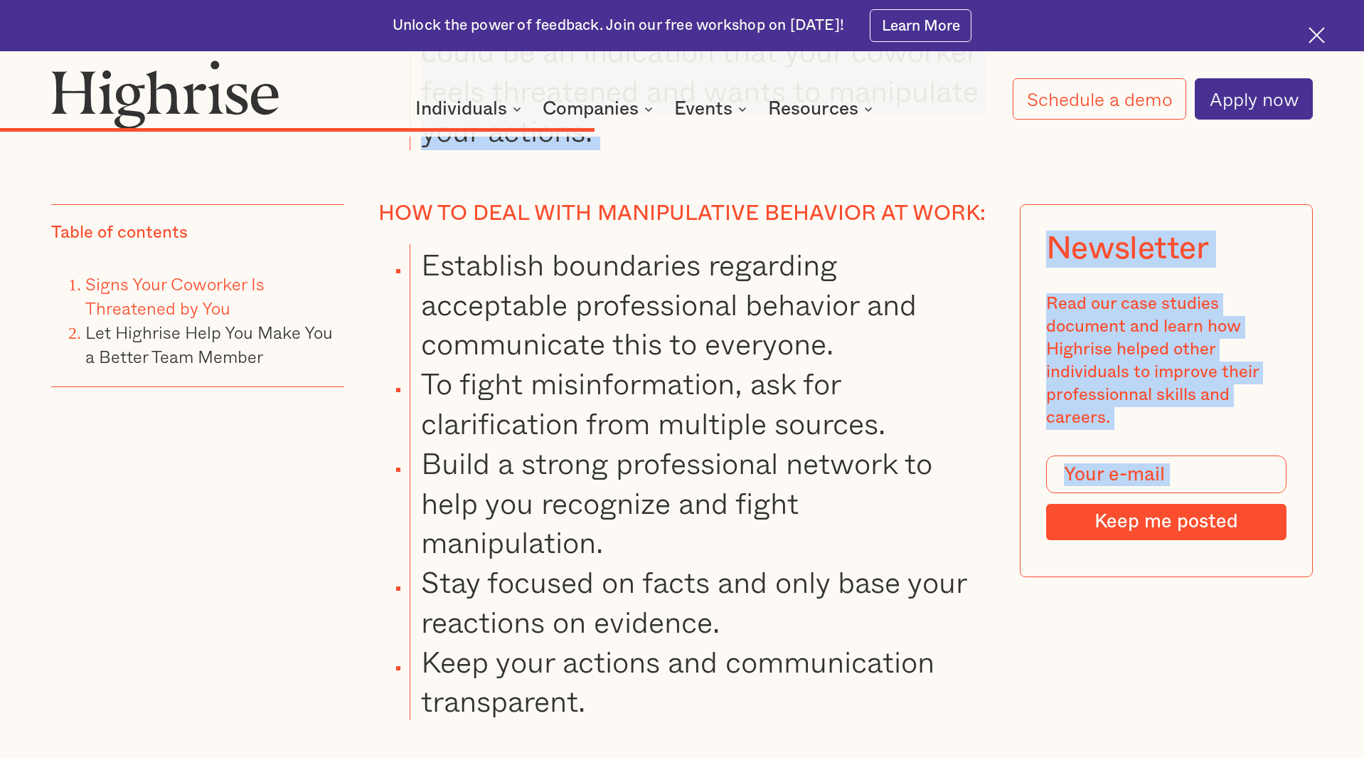
drag, startPoint x: 244, startPoint y: 501, endPoint x: 65, endPoint y: 170, distance: 376.5
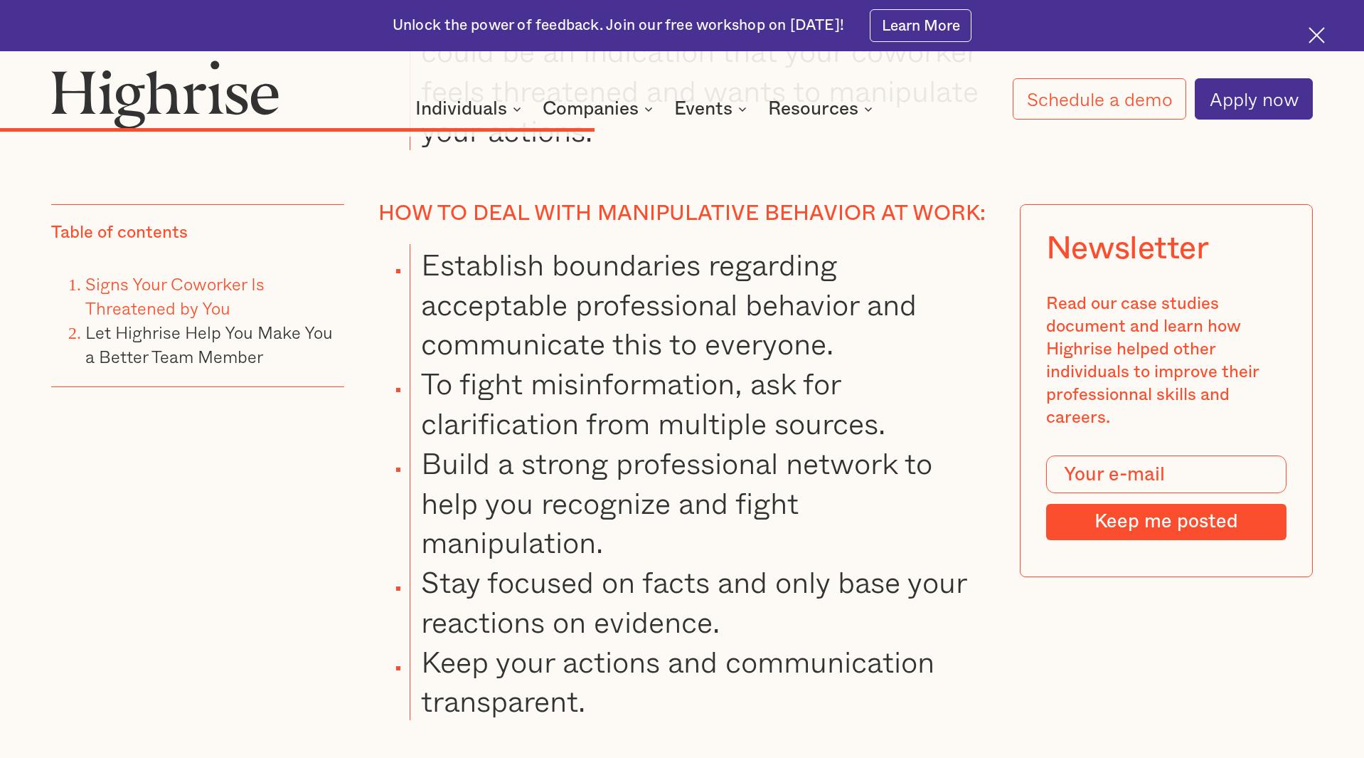
drag, startPoint x: 120, startPoint y: 181, endPoint x: 186, endPoint y: 171, distance: 66.9
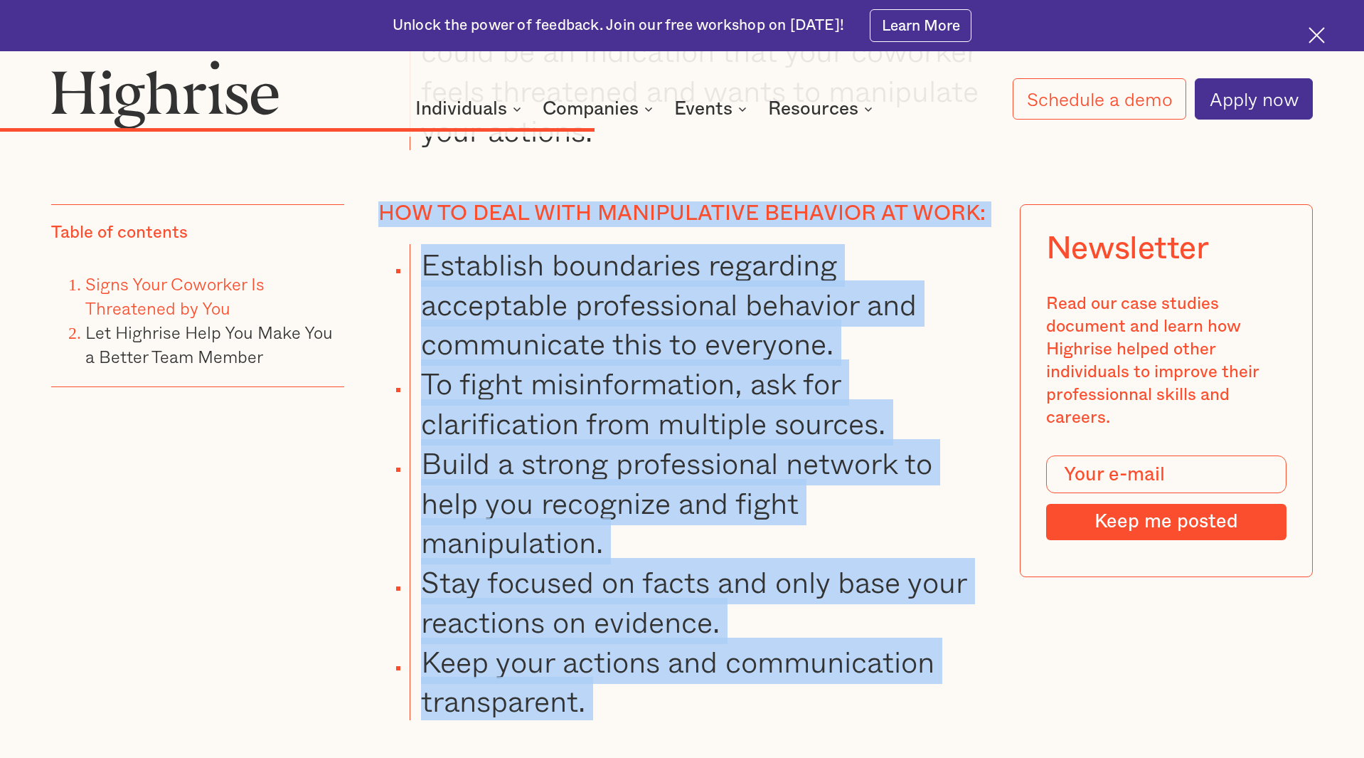
drag, startPoint x: 334, startPoint y: 153, endPoint x: 722, endPoint y: 676, distance: 651.8
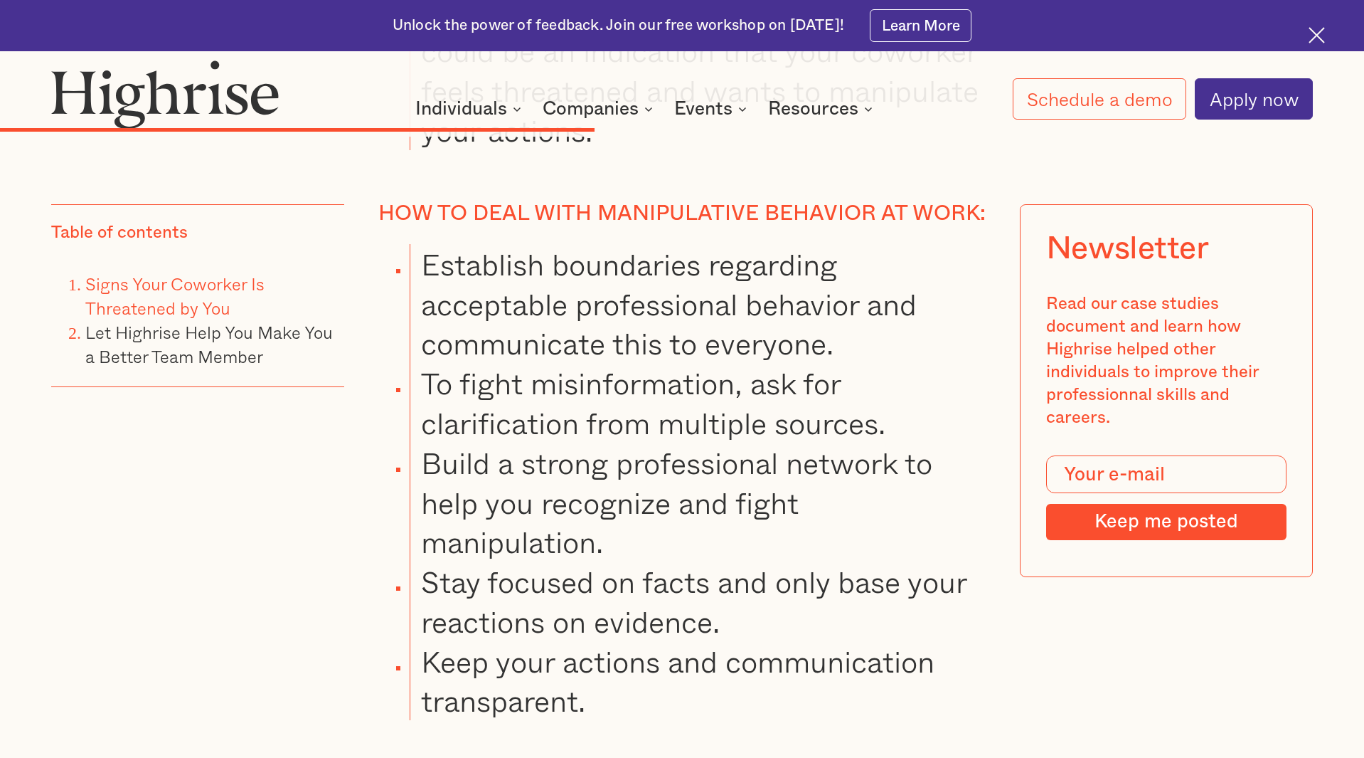
click at [706, 679] on div "4. Lack of Eye Contact When a coworker feels threatened by you, they might avoi…" at bounding box center [682, 27] width 613 height 4236
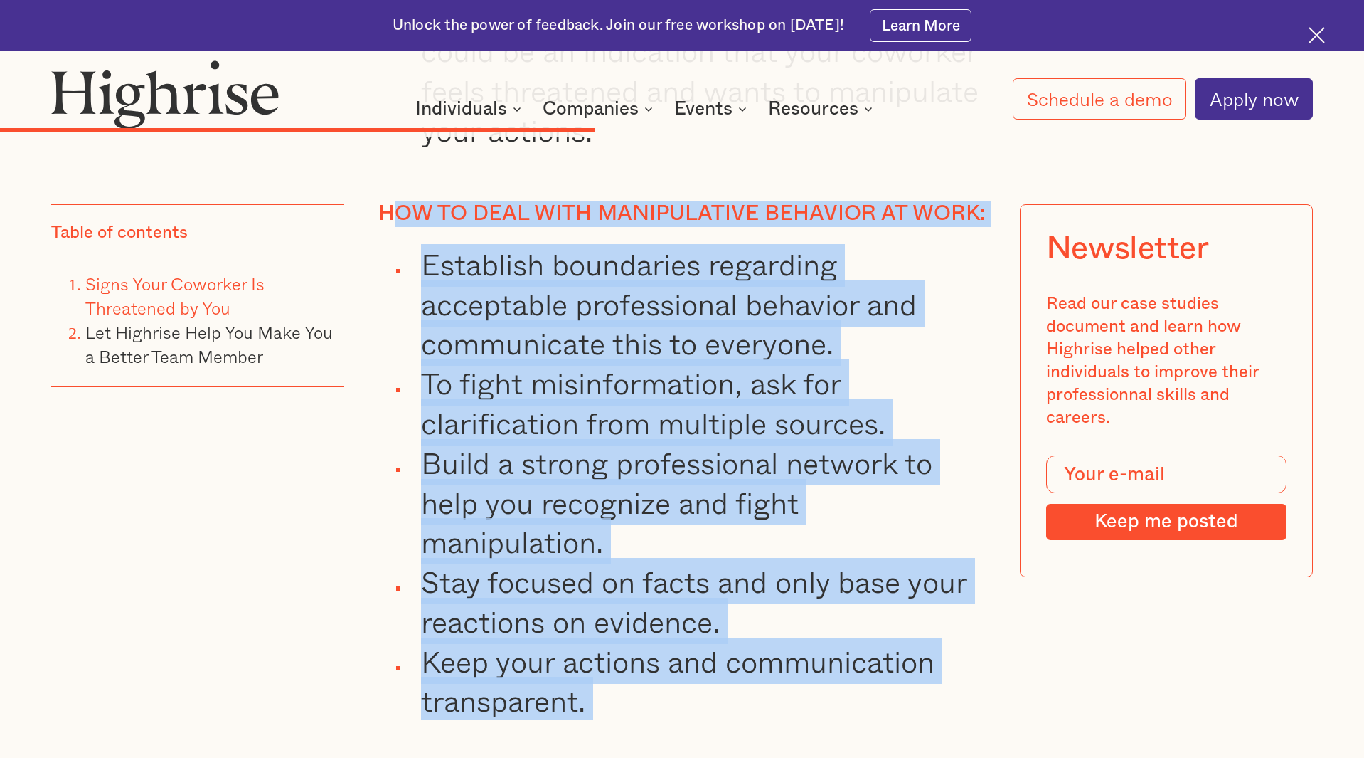
drag, startPoint x: 690, startPoint y: 674, endPoint x: 388, endPoint y: 174, distance: 584.9
click at [388, 174] on div "4. Lack of Eye Contact When a coworker feels threatened by you, they might avoi…" at bounding box center [682, 27] width 613 height 4236
drag, startPoint x: 385, startPoint y: 171, endPoint x: 649, endPoint y: 671, distance: 565.1
click at [649, 671] on div "4. Lack of Eye Contact When a coworker feels threatened by you, they might avoi…" at bounding box center [682, 27] width 613 height 4236
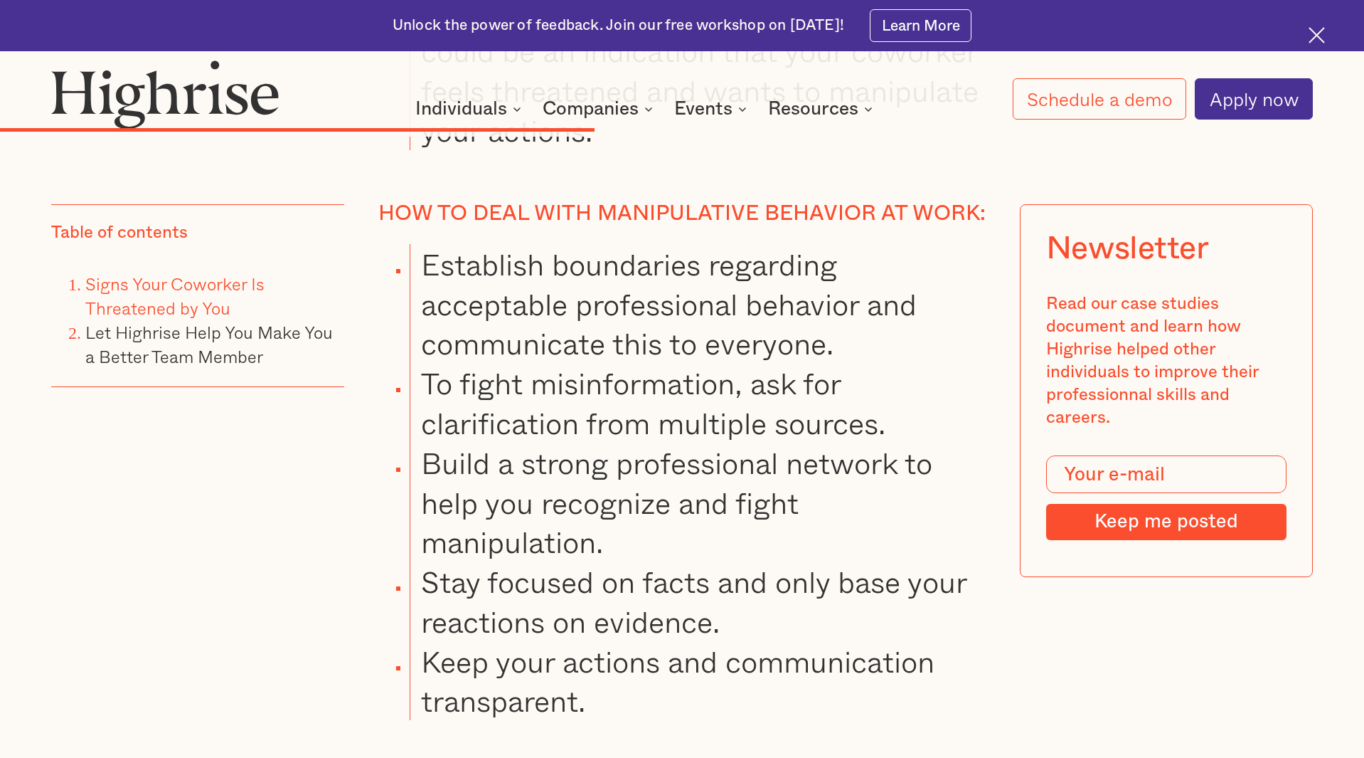
click at [649, 670] on li "Keep your actions and communication transparent." at bounding box center [699, 681] width 579 height 80
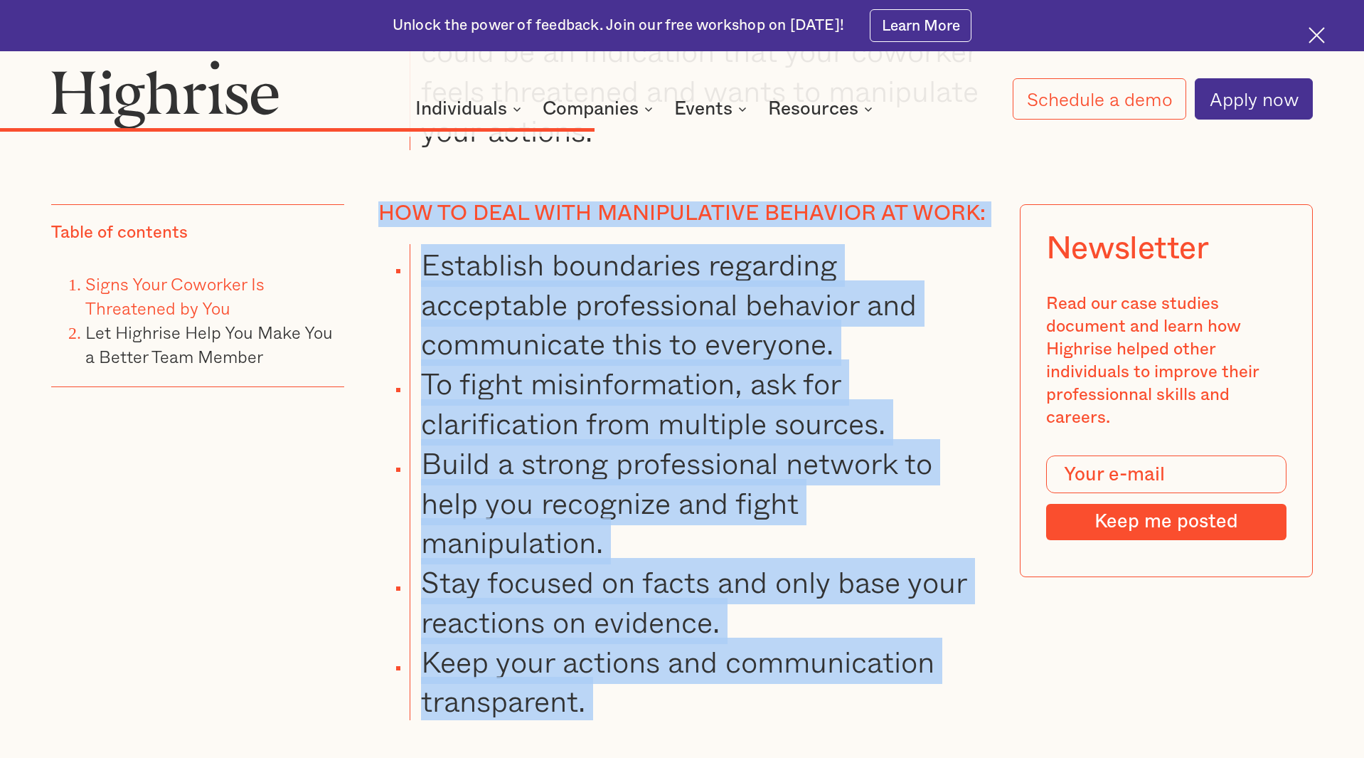
drag, startPoint x: 649, startPoint y: 671, endPoint x: 367, endPoint y: 158, distance: 585.1
drag, startPoint x: 368, startPoint y: 158, endPoint x: 622, endPoint y: 663, distance: 565.6
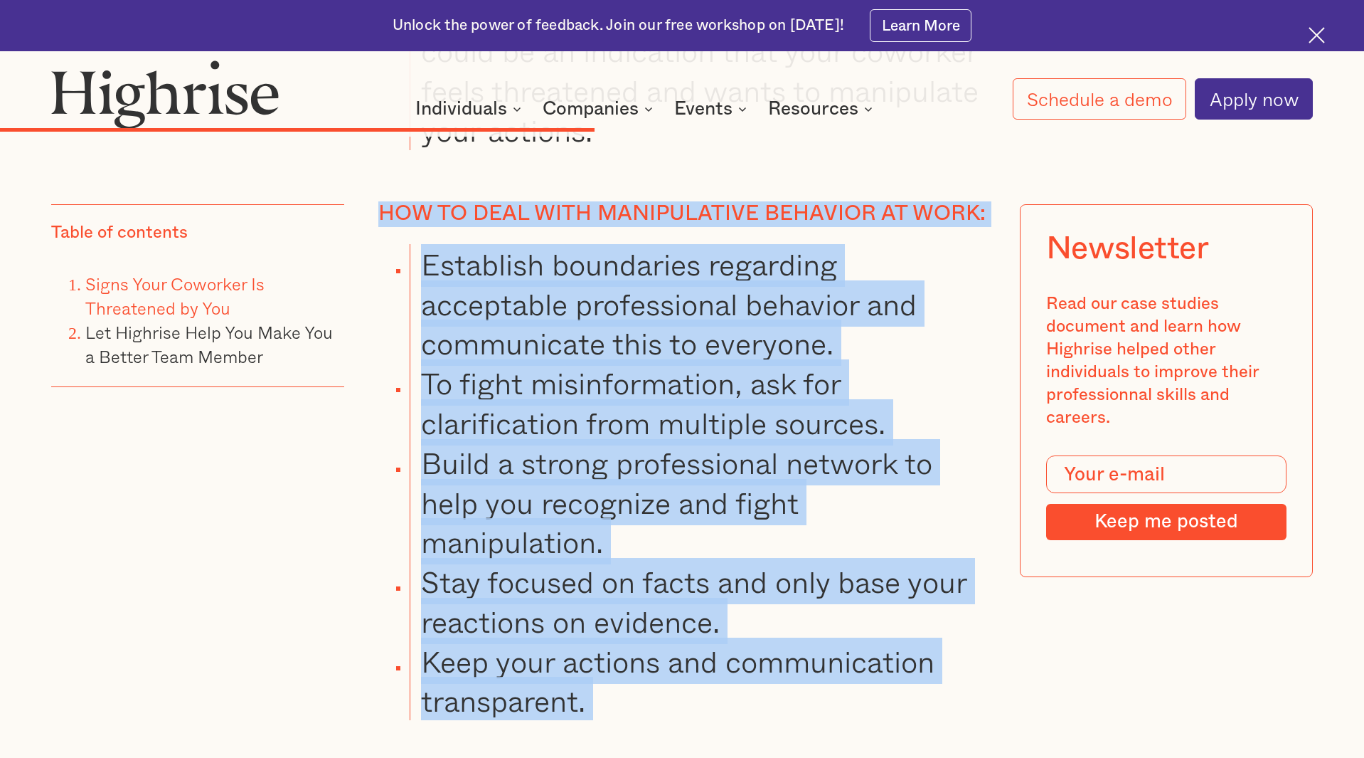
click at [622, 663] on li "Keep your actions and communication transparent." at bounding box center [699, 681] width 579 height 80
drag, startPoint x: 622, startPoint y: 663, endPoint x: 358, endPoint y: 164, distance: 564.4
drag, startPoint x: 364, startPoint y: 160, endPoint x: 659, endPoint y: 670, distance: 589.3
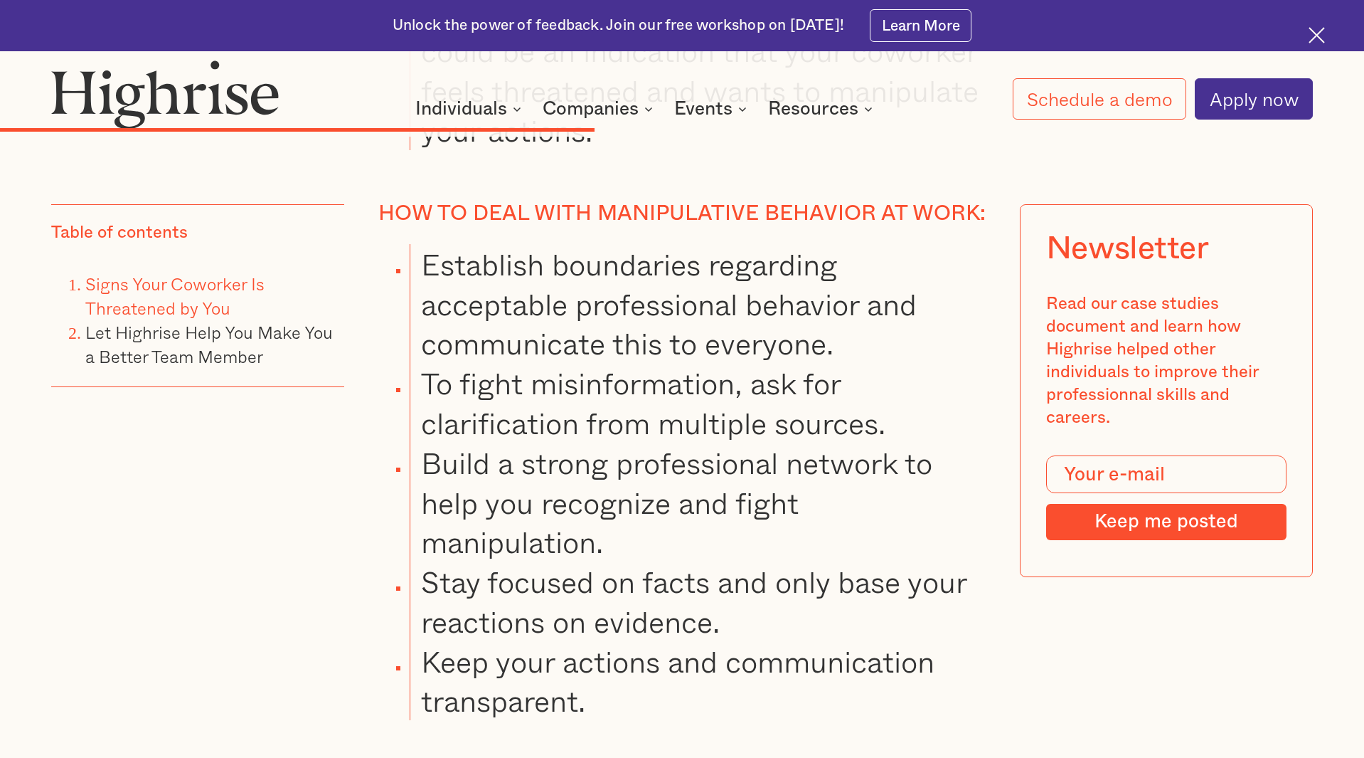
click at [659, 669] on li "Keep your actions and communication transparent." at bounding box center [699, 681] width 579 height 80
drag, startPoint x: 659, startPoint y: 672, endPoint x: 333, endPoint y: 175, distance: 594.4
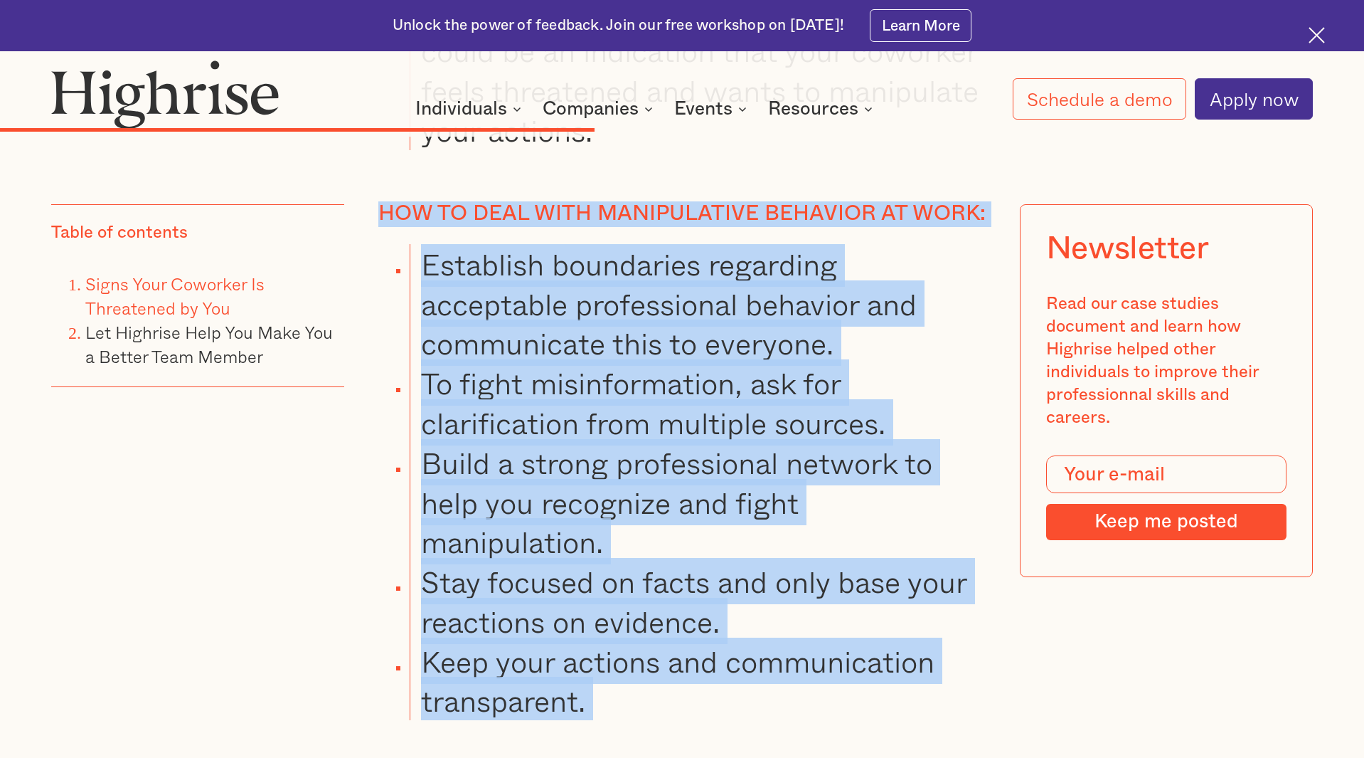
drag, startPoint x: 354, startPoint y: 158, endPoint x: 702, endPoint y: 690, distance: 636.1
click at [691, 668] on li "Keep your actions and communication transparent." at bounding box center [699, 681] width 579 height 80
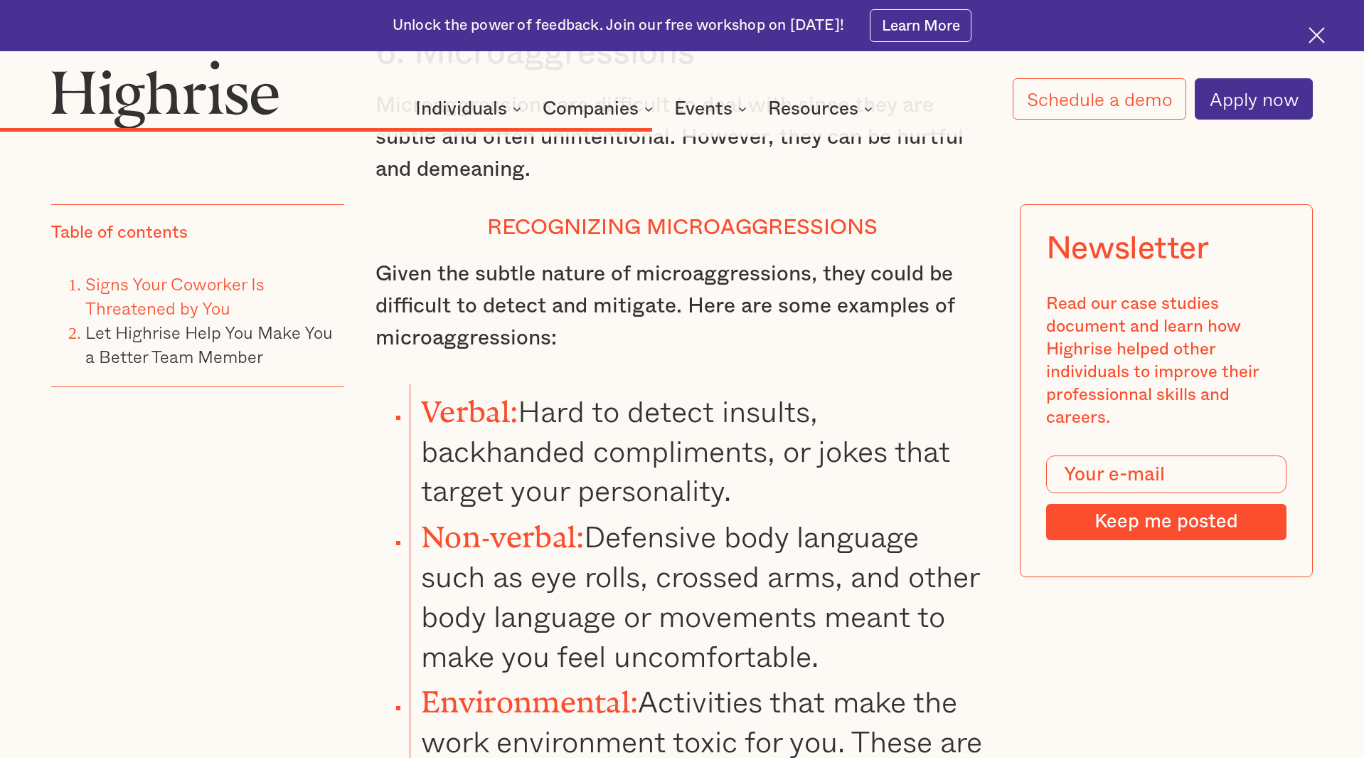
scroll to position [9899, 0]
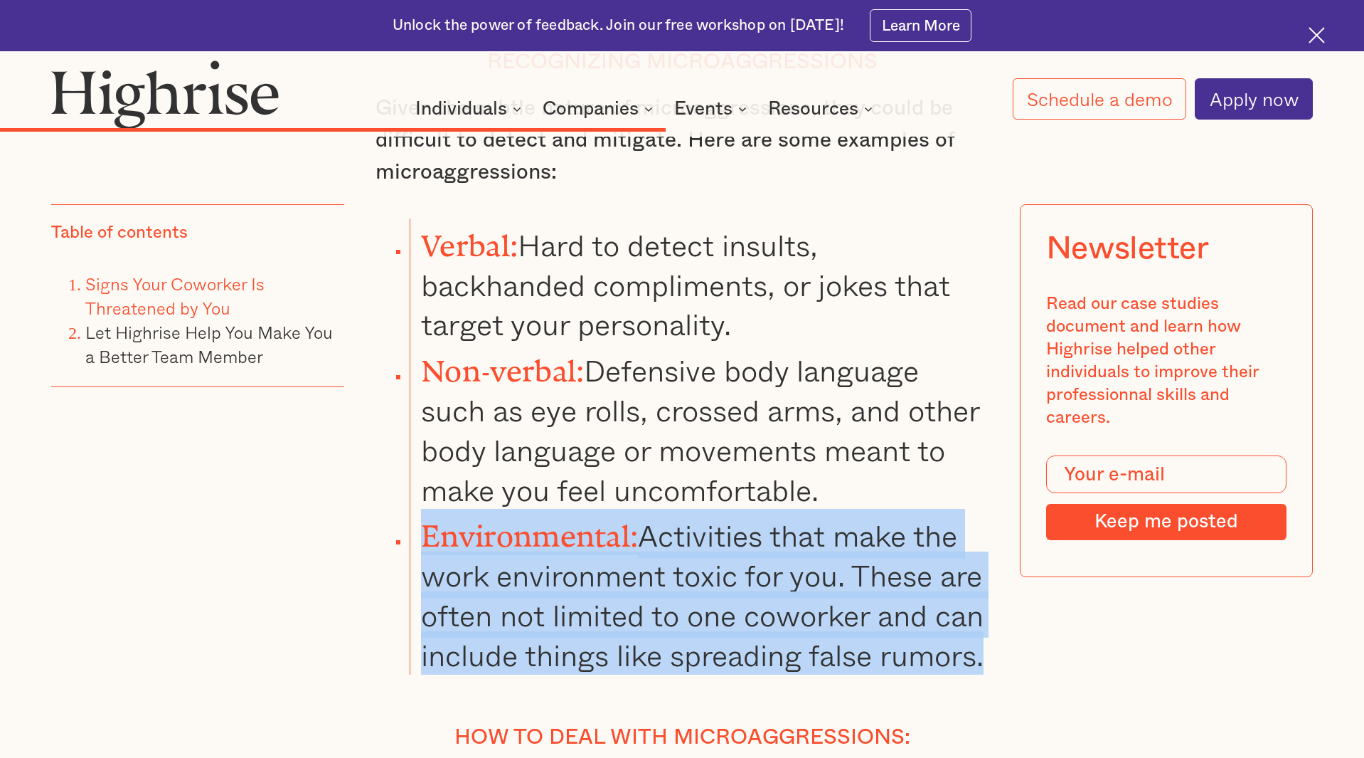
drag, startPoint x: 425, startPoint y: 473, endPoint x: 575, endPoint y: 626, distance: 214.3
click at [575, 626] on li "Environmental: Activities that make the work environment toxic for you. These a…" at bounding box center [699, 591] width 579 height 165
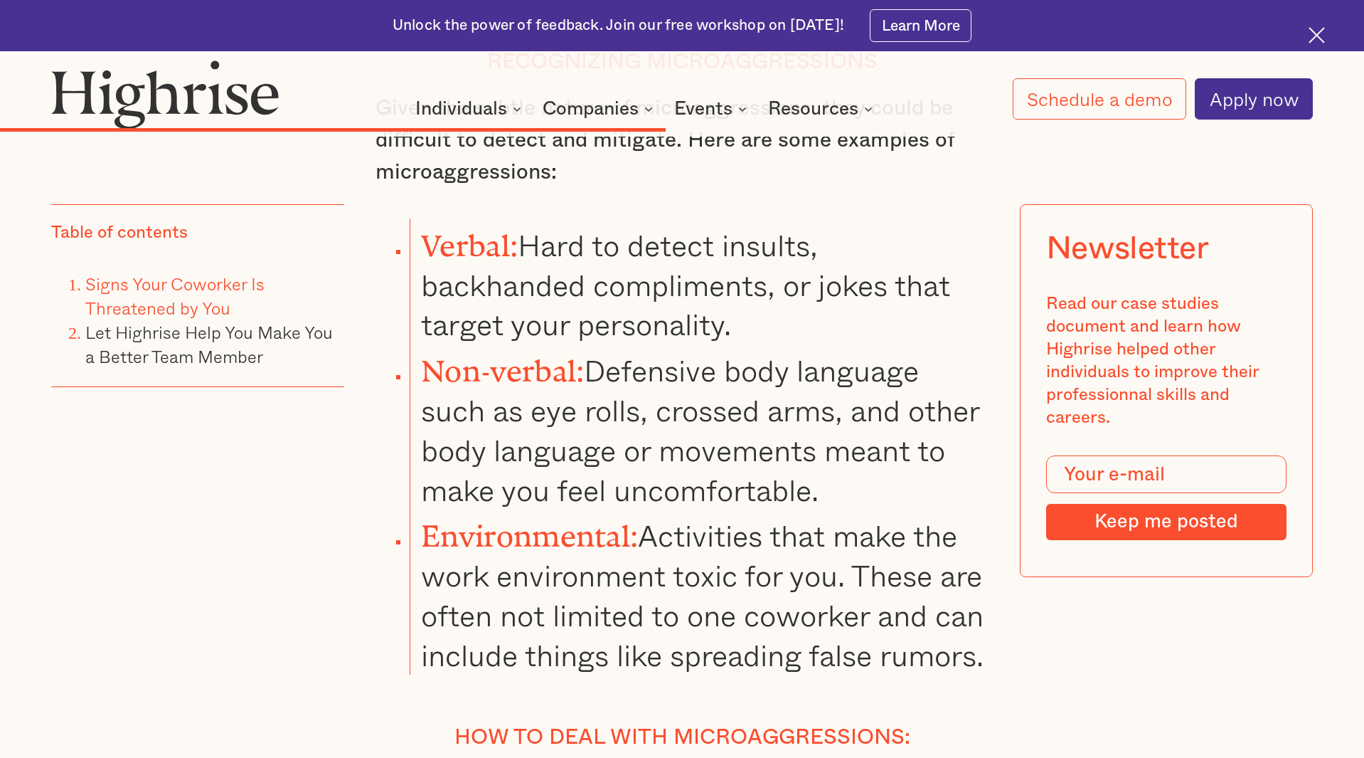
drag, startPoint x: 575, startPoint y: 626, endPoint x: 770, endPoint y: 634, distance: 194.3
click at [575, 626] on li "Environmental: Activities that make the work environment toxic for you. These a…" at bounding box center [699, 591] width 579 height 165
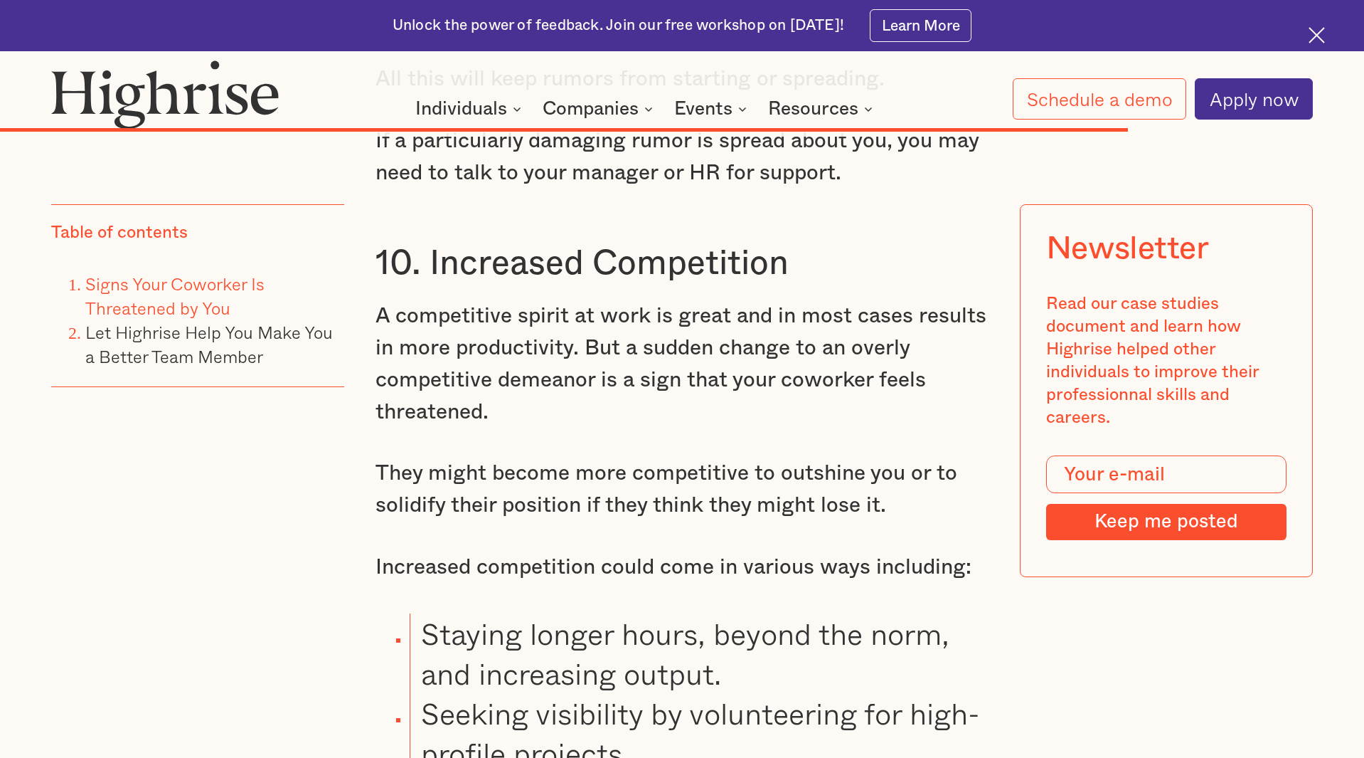
scroll to position [15864, 0]
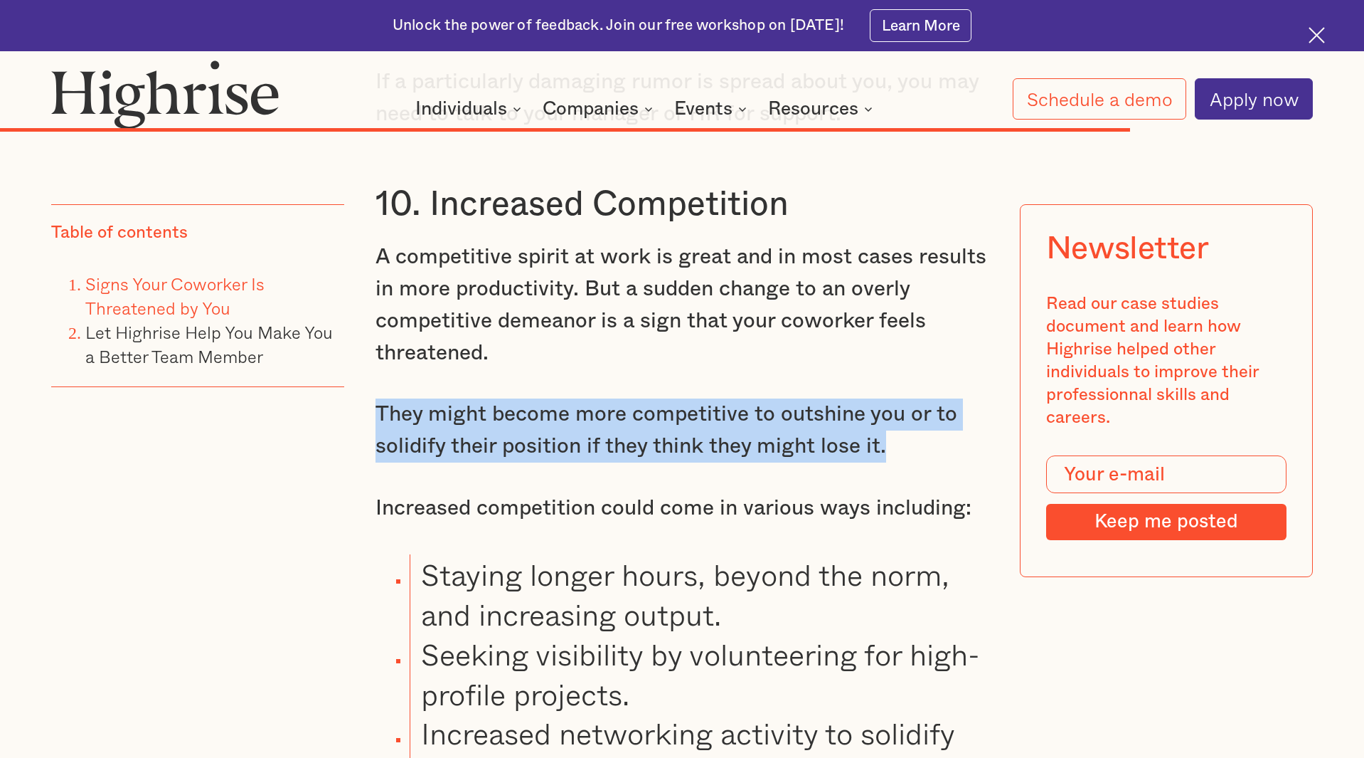
drag, startPoint x: 368, startPoint y: 372, endPoint x: 918, endPoint y: 408, distance: 551.0
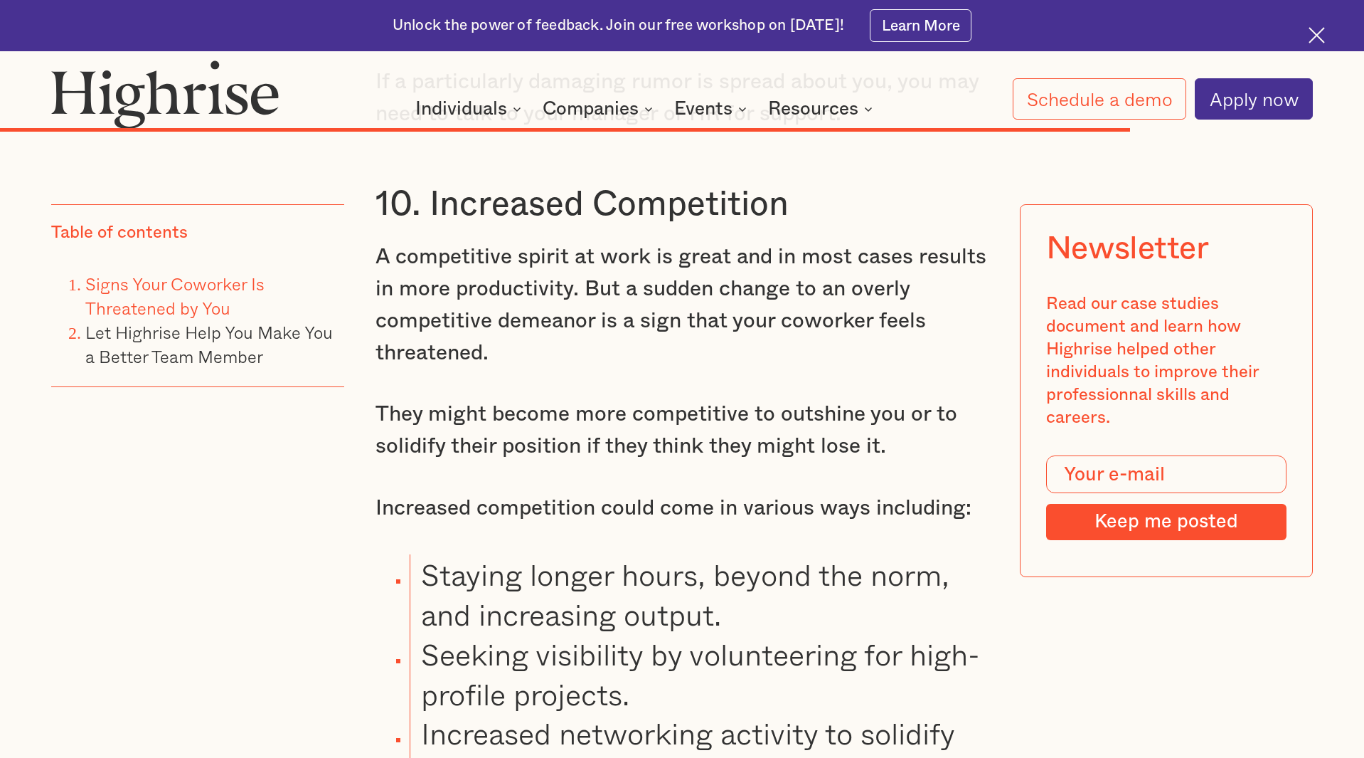
click at [922, 408] on p "They might become more competitive to outshine you or to solidify their positio…" at bounding box center [682, 430] width 613 height 64
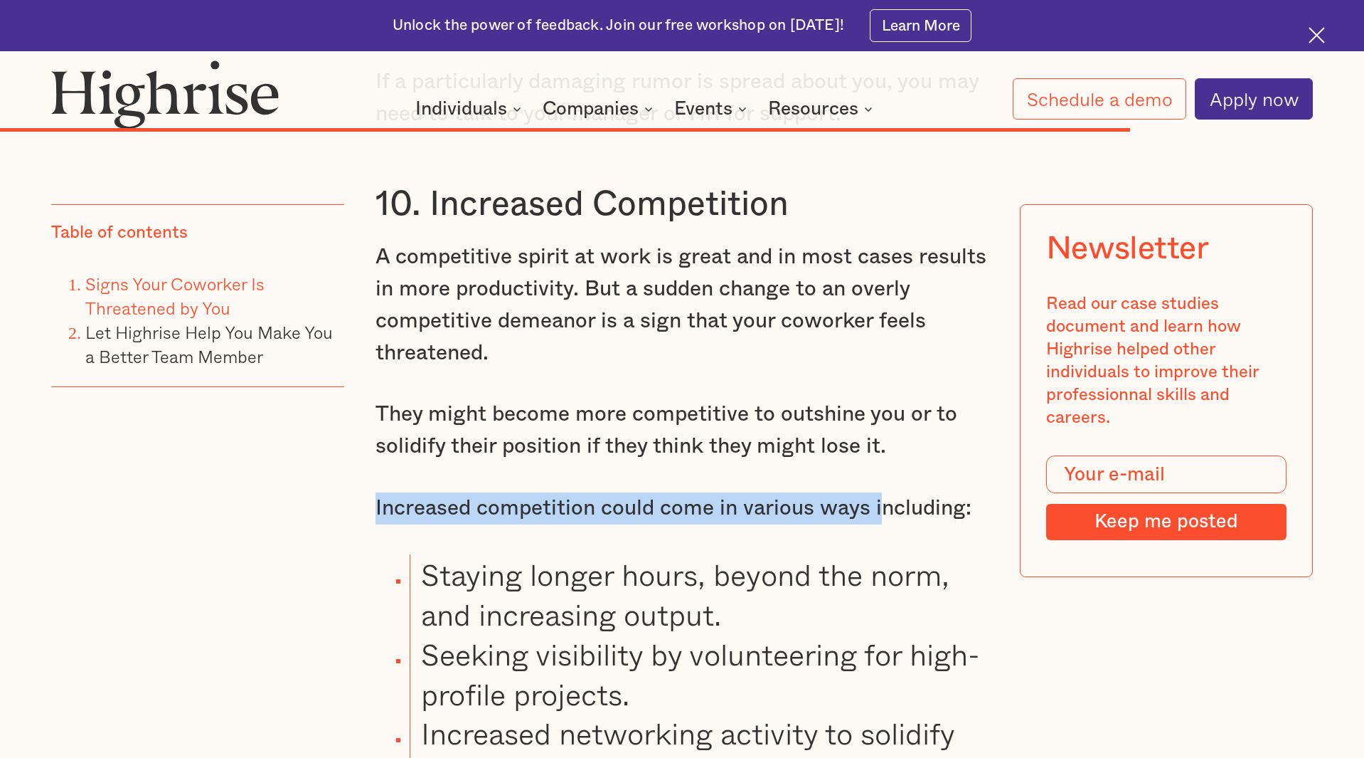
drag, startPoint x: 373, startPoint y: 467, endPoint x: 885, endPoint y: 480, distance: 511.6
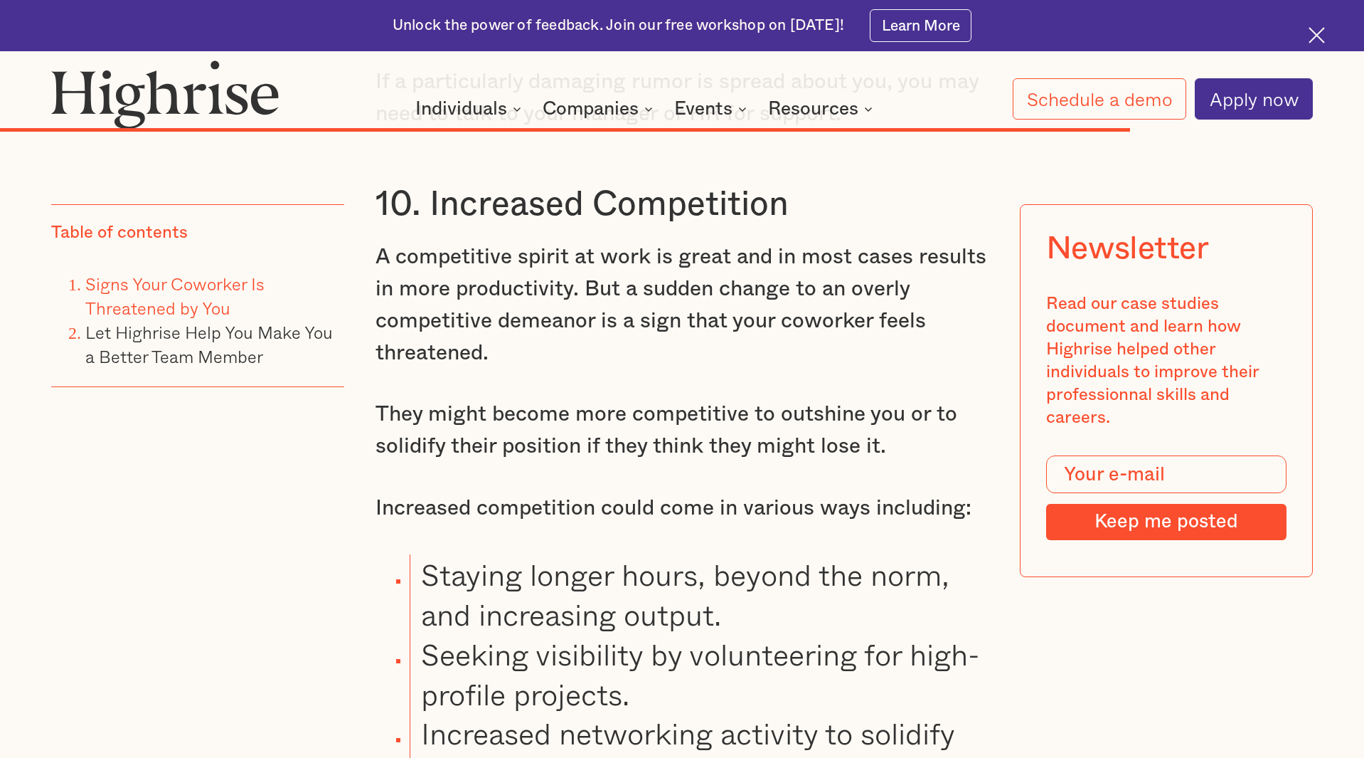
click at [885, 492] on p "Increased competition could come in various ways including:" at bounding box center [682, 508] width 613 height 32
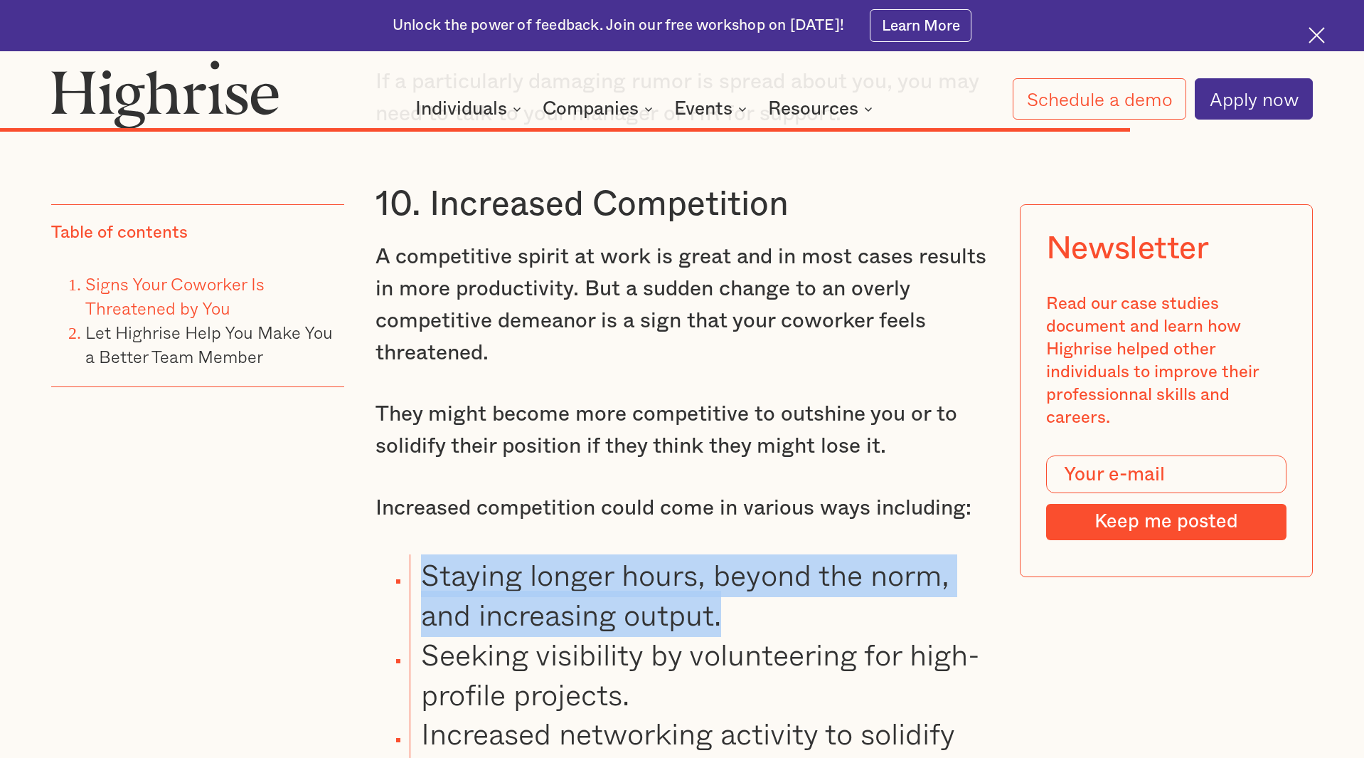
drag, startPoint x: 425, startPoint y: 537, endPoint x: 758, endPoint y: 574, distance: 334.9
click at [758, 574] on li "Staying longer hours, beyond the norm, and increasing output." at bounding box center [699, 594] width 579 height 80
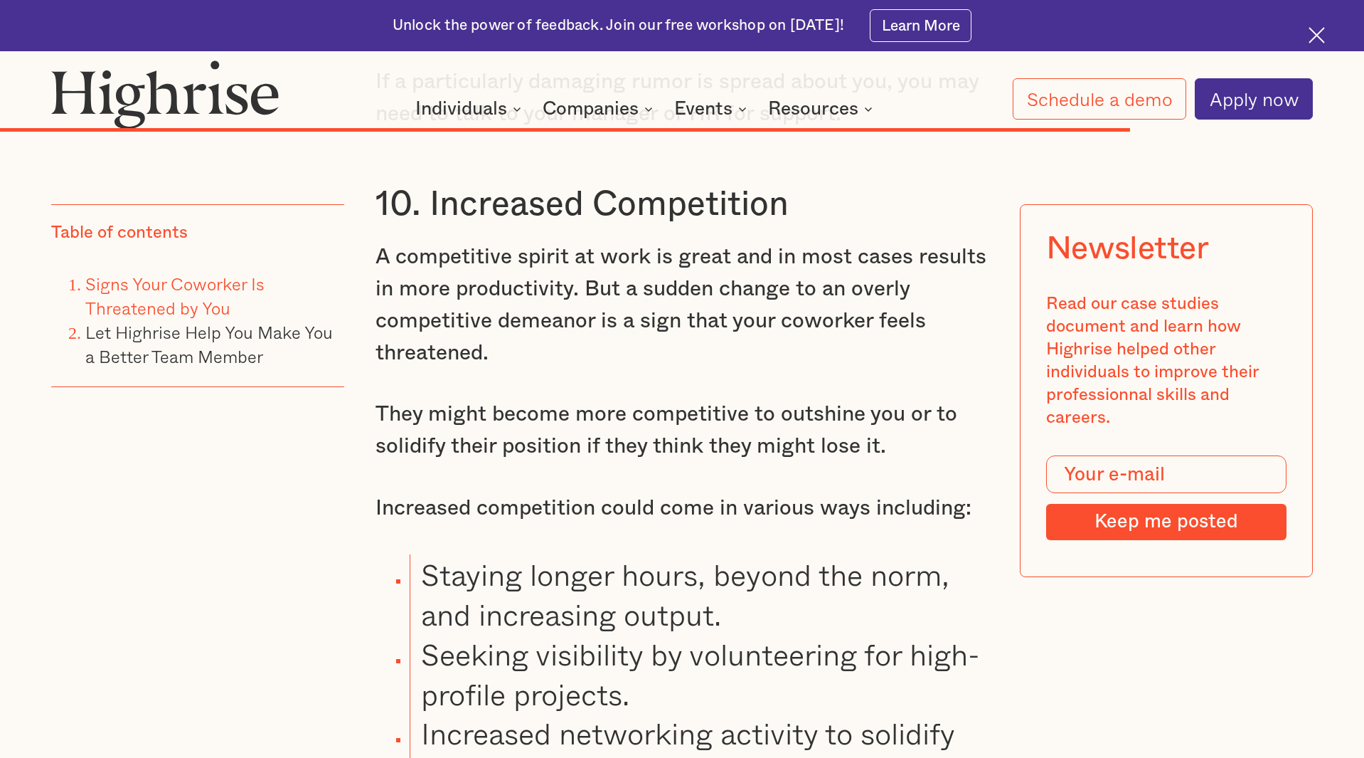
click at [758, 574] on li "Staying longer hours, beyond the norm, and increasing output." at bounding box center [699, 594] width 579 height 80
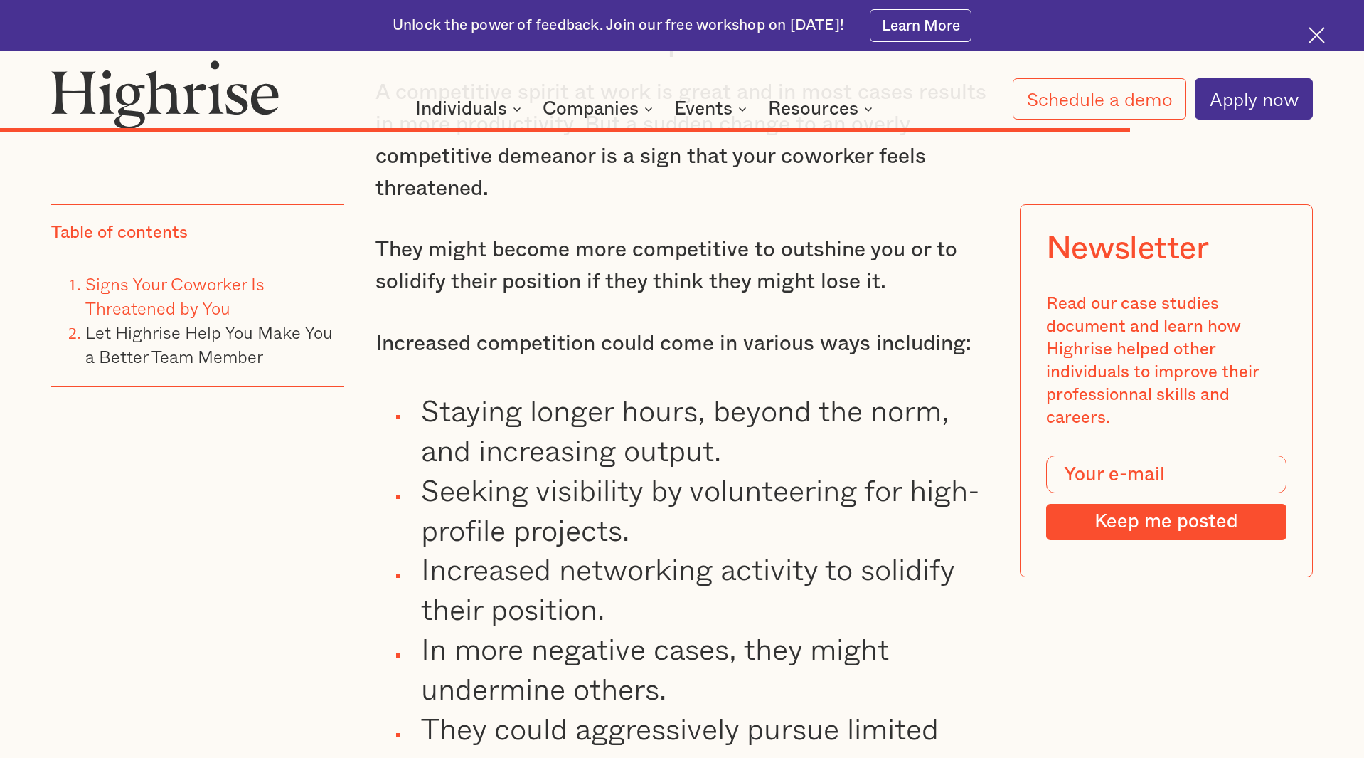
scroll to position [16101, 0]
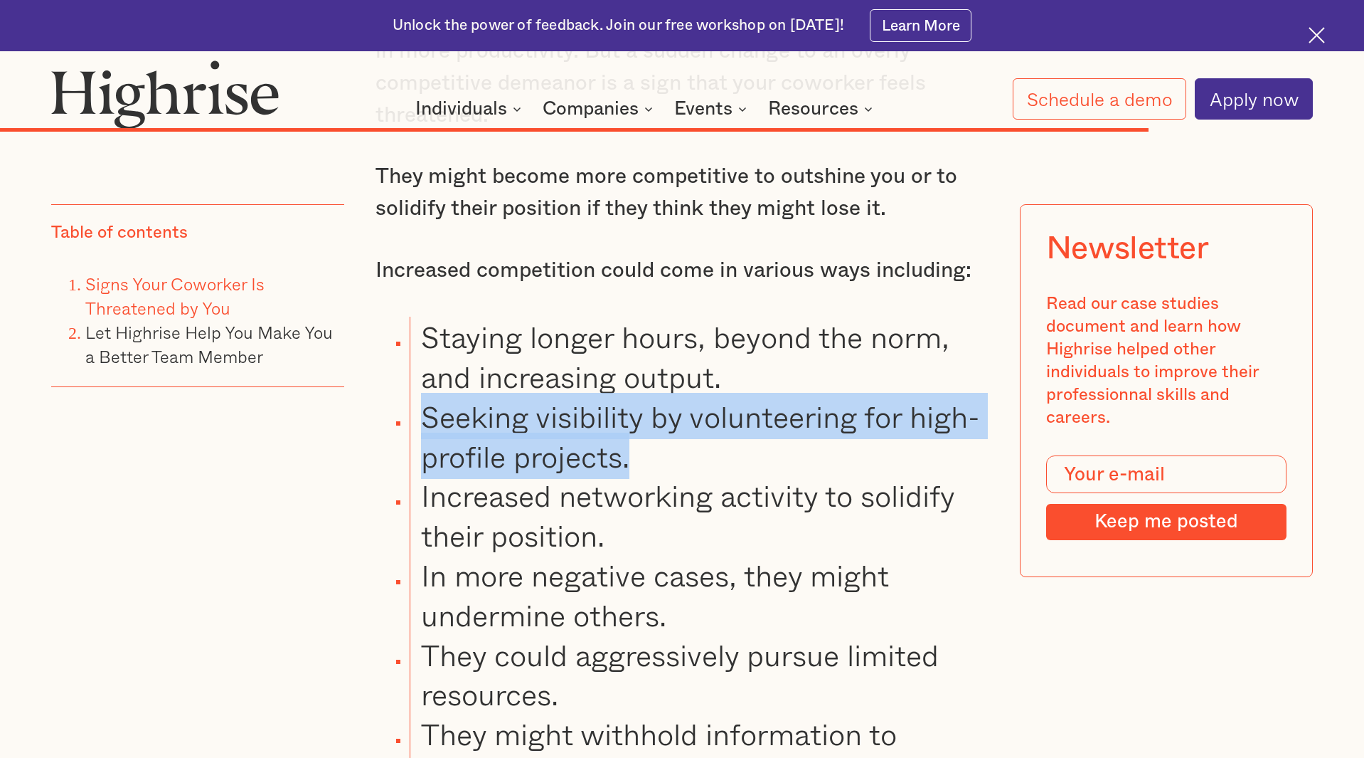
drag, startPoint x: 426, startPoint y: 376, endPoint x: 672, endPoint y: 414, distance: 249.1
click at [672, 414] on li "Seeking visibility by volunteering for high-profile projects." at bounding box center [699, 436] width 579 height 80
drag, startPoint x: 666, startPoint y: 440, endPoint x: 369, endPoint y: 366, distance: 305.5
click at [369, 366] on ul "Staying longer hours, beyond the norm, and increasing output. Seeking visibilit…" at bounding box center [669, 555] width 639 height 477
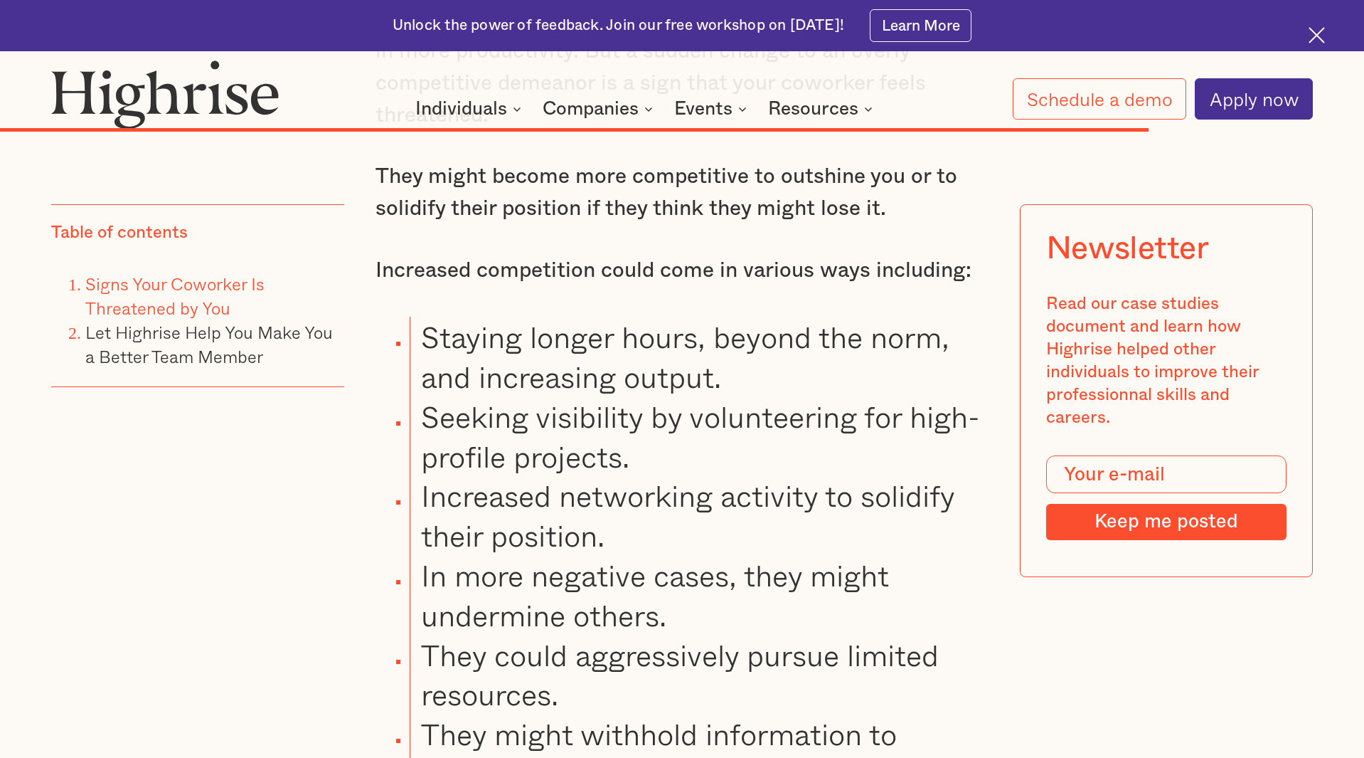
click at [450, 317] on li "Staying longer hours, beyond the norm, and increasing output." at bounding box center [699, 357] width 579 height 80
drag, startPoint x: 430, startPoint y: 297, endPoint x: 790, endPoint y: 342, distance: 362.7
click at [790, 342] on li "Staying longer hours, beyond the norm, and increasing output." at bounding box center [699, 357] width 579 height 80
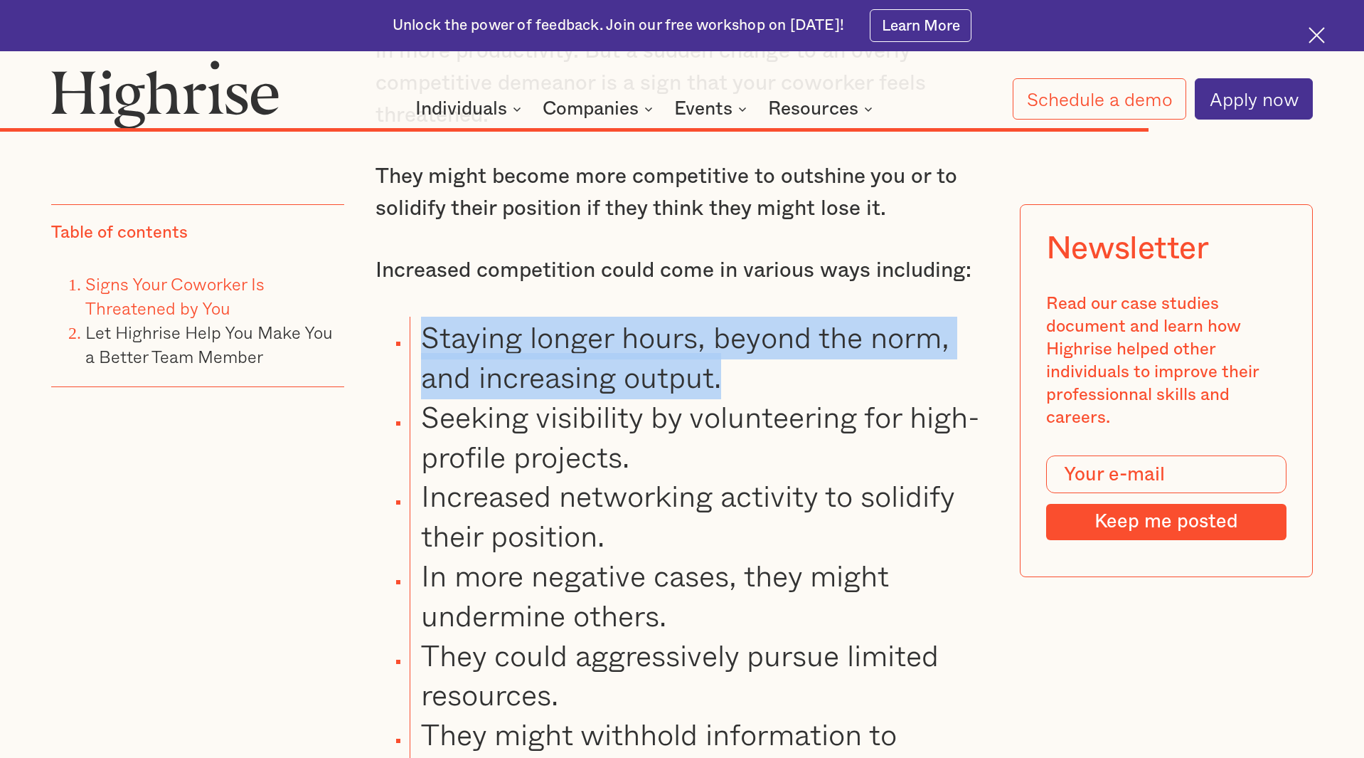
drag, startPoint x: 638, startPoint y: 317, endPoint x: 391, endPoint y: 285, distance: 248.9
click at [391, 317] on ul "Staying longer hours, beyond the norm, and increasing output. Seeking visibilit…" at bounding box center [669, 555] width 639 height 477
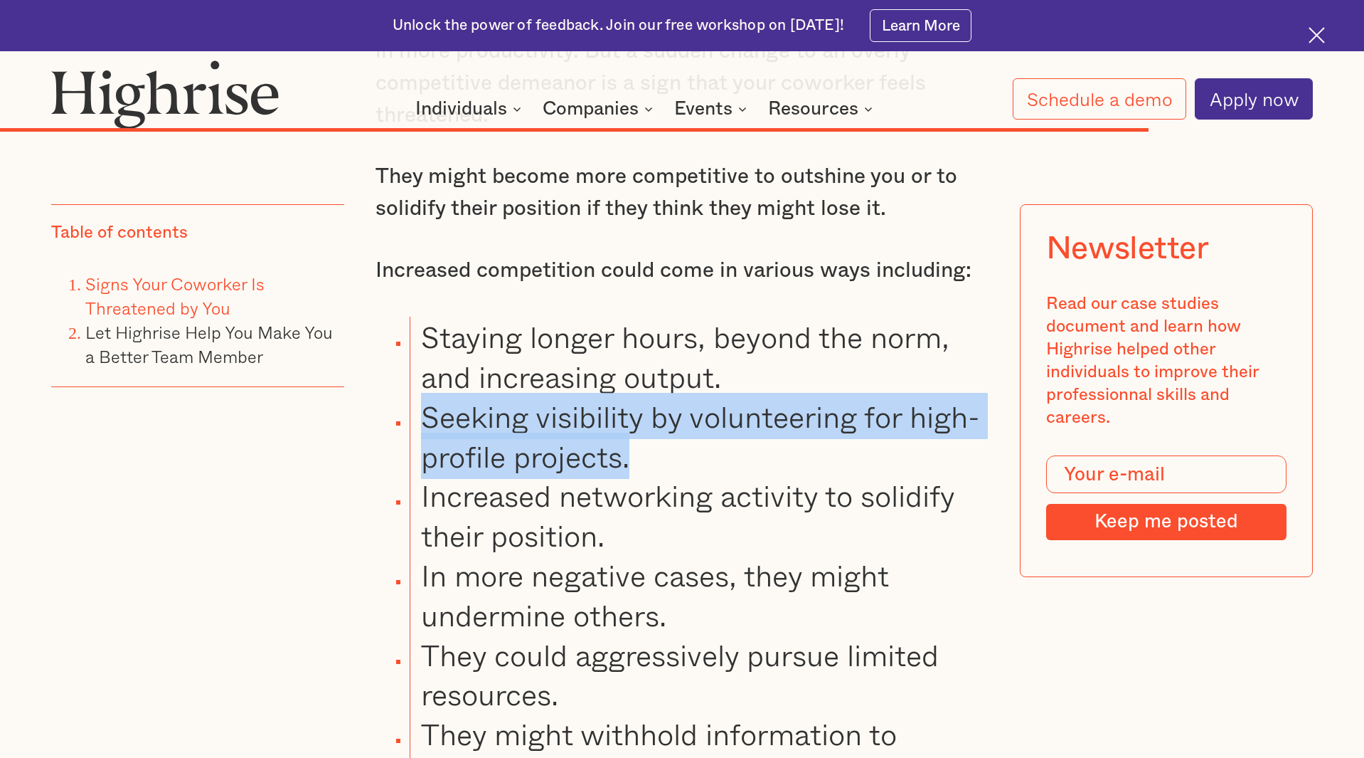
drag, startPoint x: 427, startPoint y: 383, endPoint x: 709, endPoint y: 423, distance: 285.2
click at [709, 423] on li "Seeking visibility by volunteering for high-profile projects." at bounding box center [699, 436] width 579 height 80
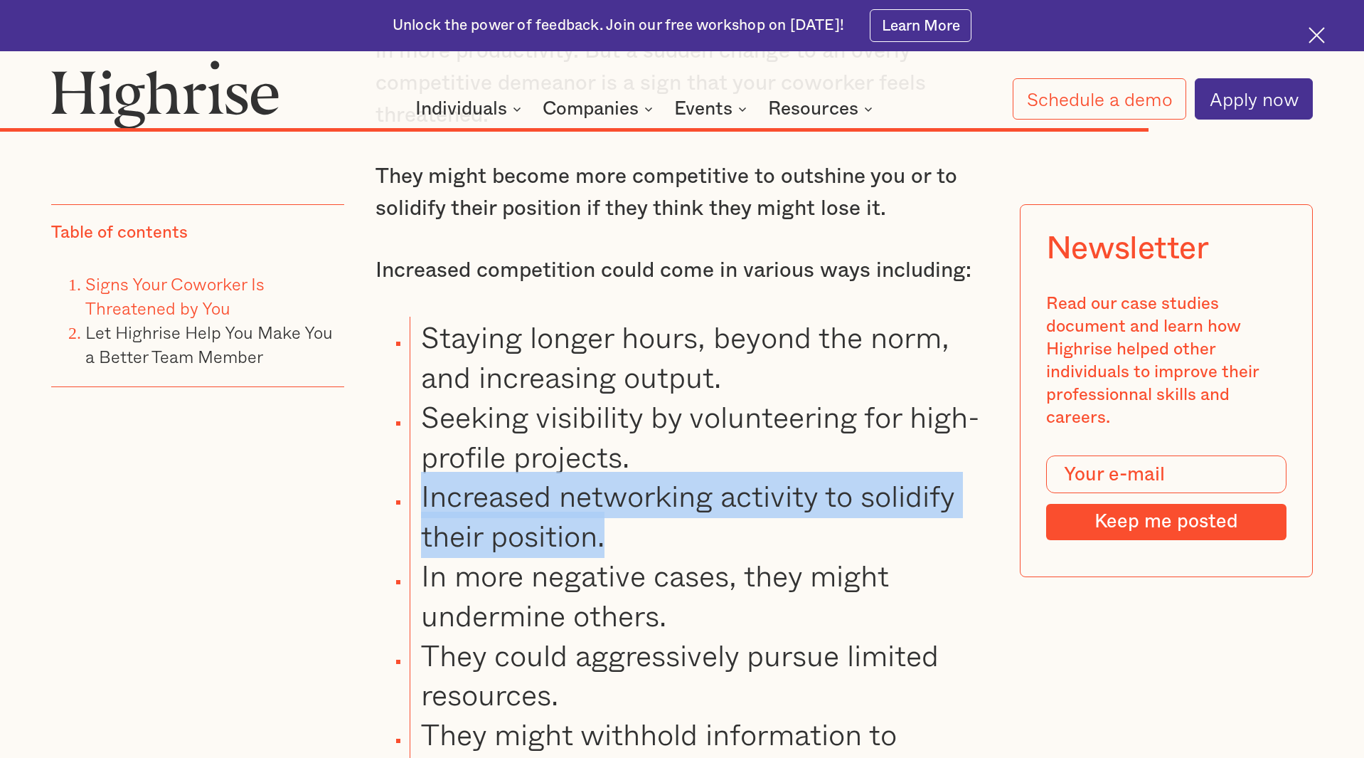
drag, startPoint x: 423, startPoint y: 463, endPoint x: 700, endPoint y: 494, distance: 278.4
click at [700, 494] on li "Increased networking activity to solidify their position." at bounding box center [699, 515] width 579 height 80
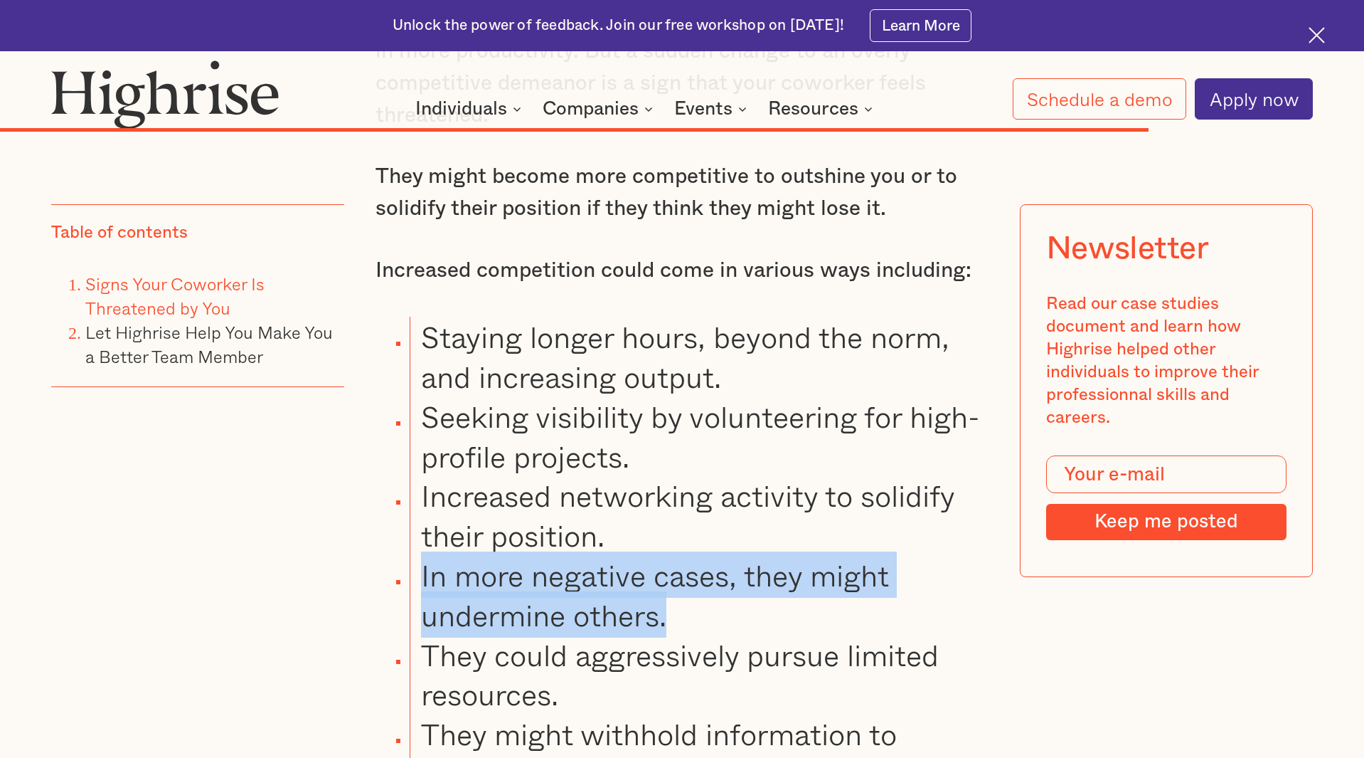
drag, startPoint x: 419, startPoint y: 537, endPoint x: 723, endPoint y: 574, distance: 306.0
click at [723, 574] on li "In more negative cases, they might undermine others." at bounding box center [699, 595] width 579 height 80
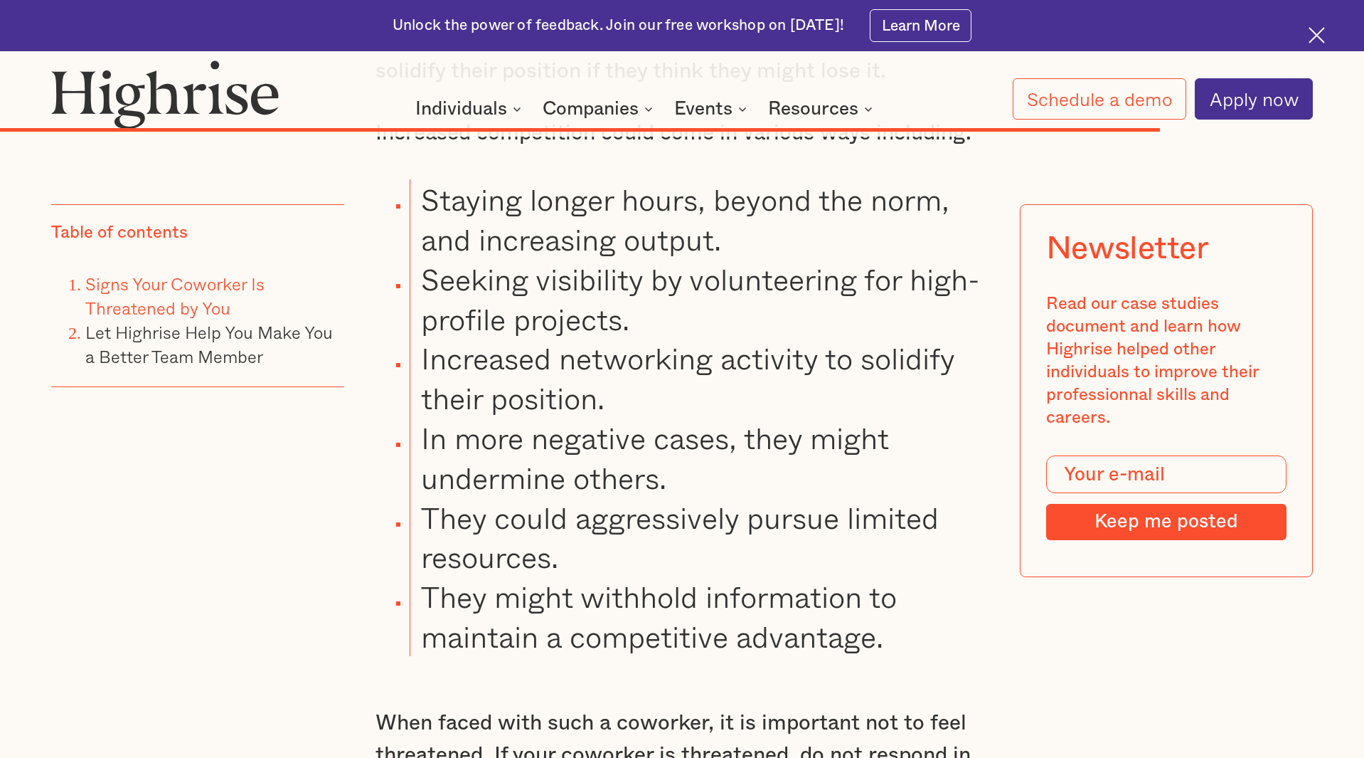
scroll to position [16248, 0]
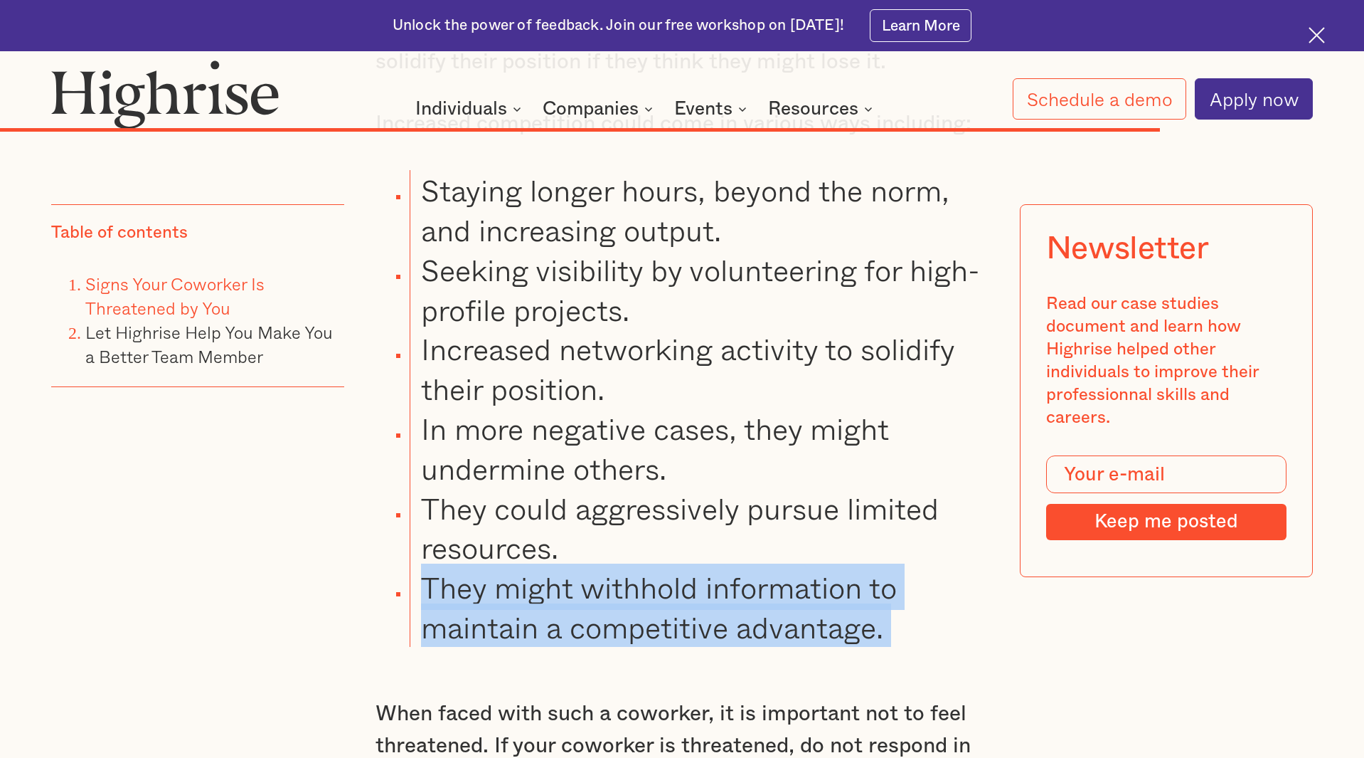
drag, startPoint x: 423, startPoint y: 551, endPoint x: 992, endPoint y: 615, distance: 572.6
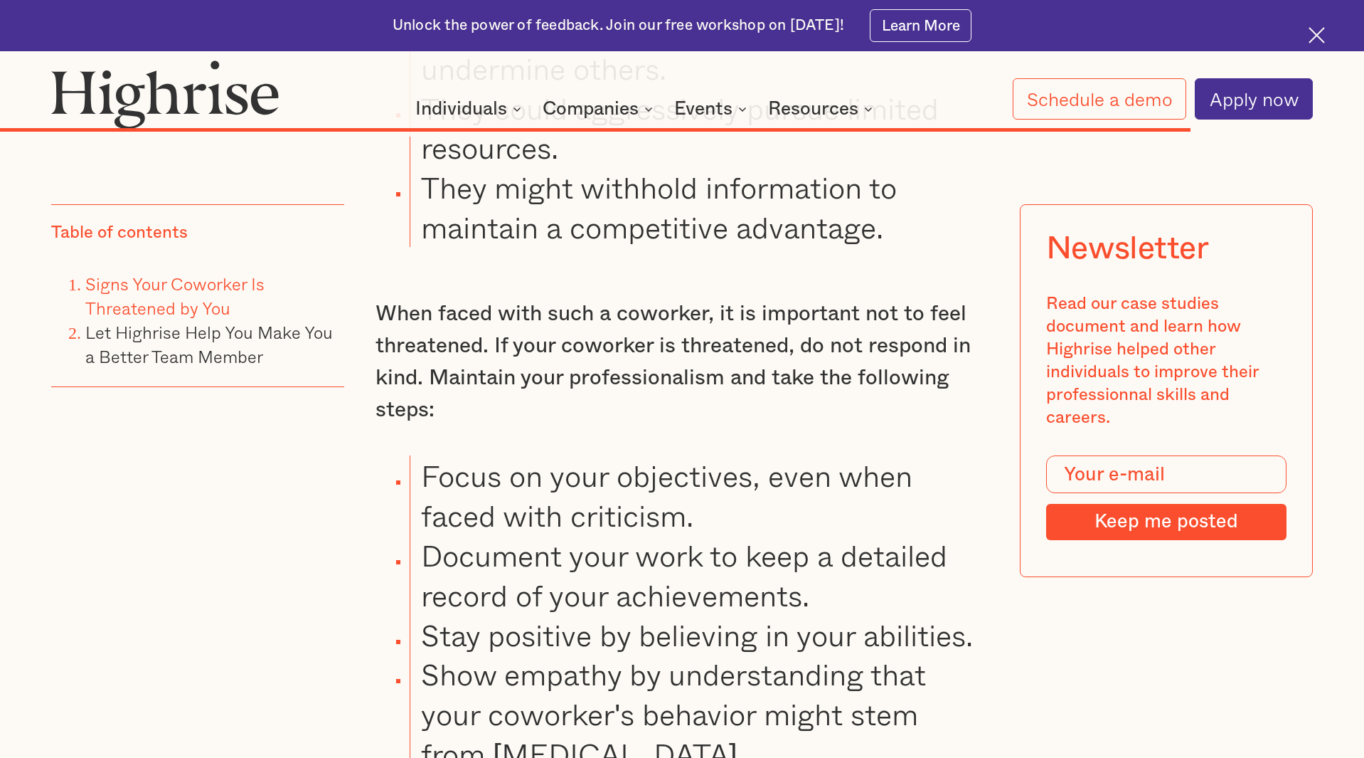
scroll to position [16721, 0]
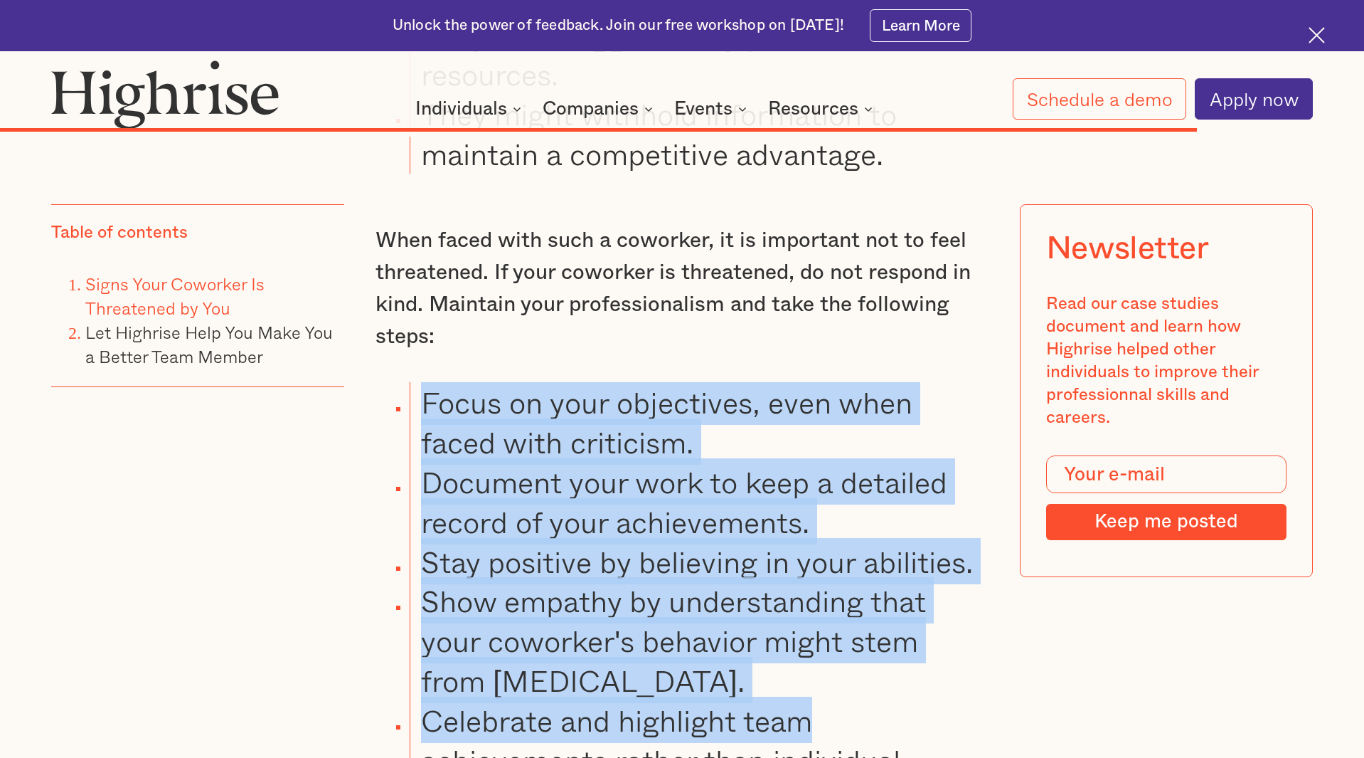
drag, startPoint x: 428, startPoint y: 366, endPoint x: 918, endPoint y: 715, distance: 601.4
click at [904, 697] on ul "Focus on your objectives, even when faced with criticism. Document your work to…" at bounding box center [669, 600] width 639 height 437
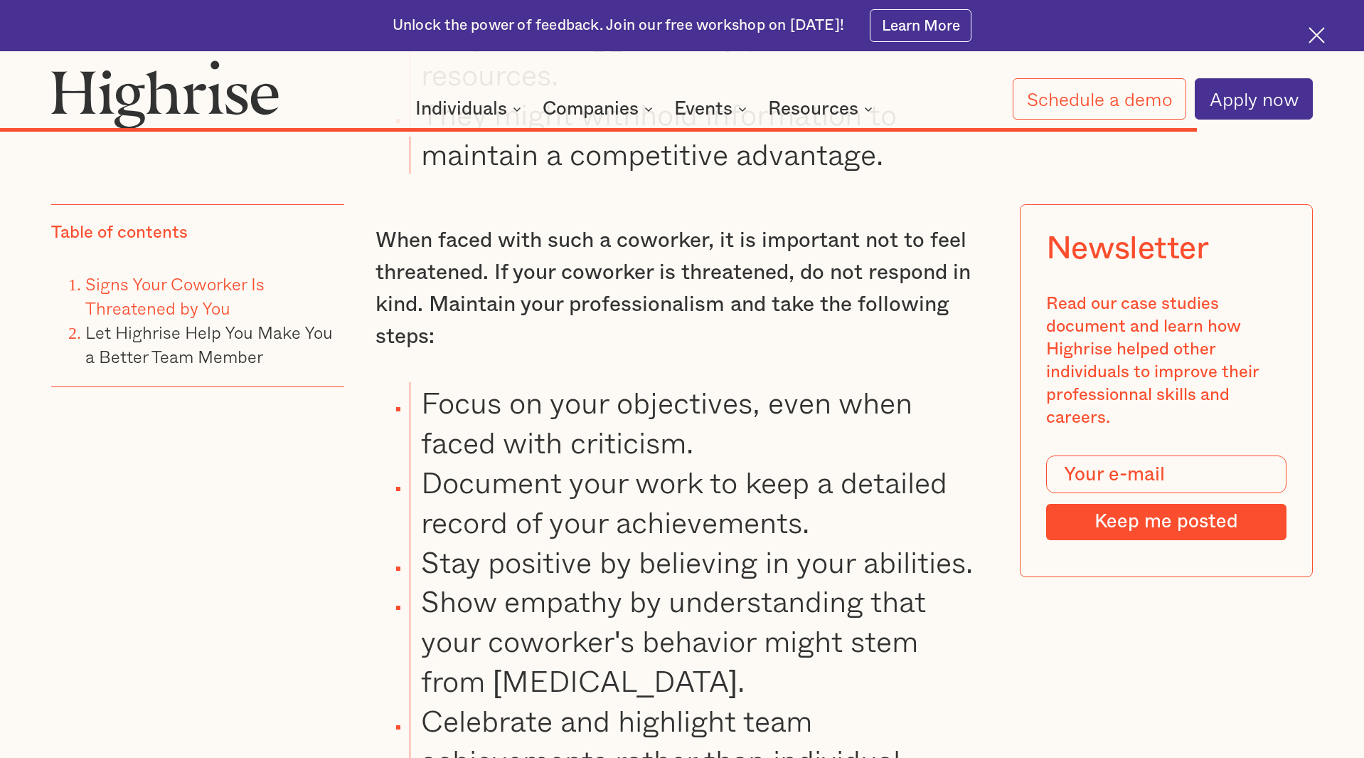
drag, startPoint x: 918, startPoint y: 716, endPoint x: 936, endPoint y: 709, distance: 18.9
click at [919, 716] on li "Celebrate and highlight team achievements rather than individual efforts." at bounding box center [699, 759] width 579 height 119
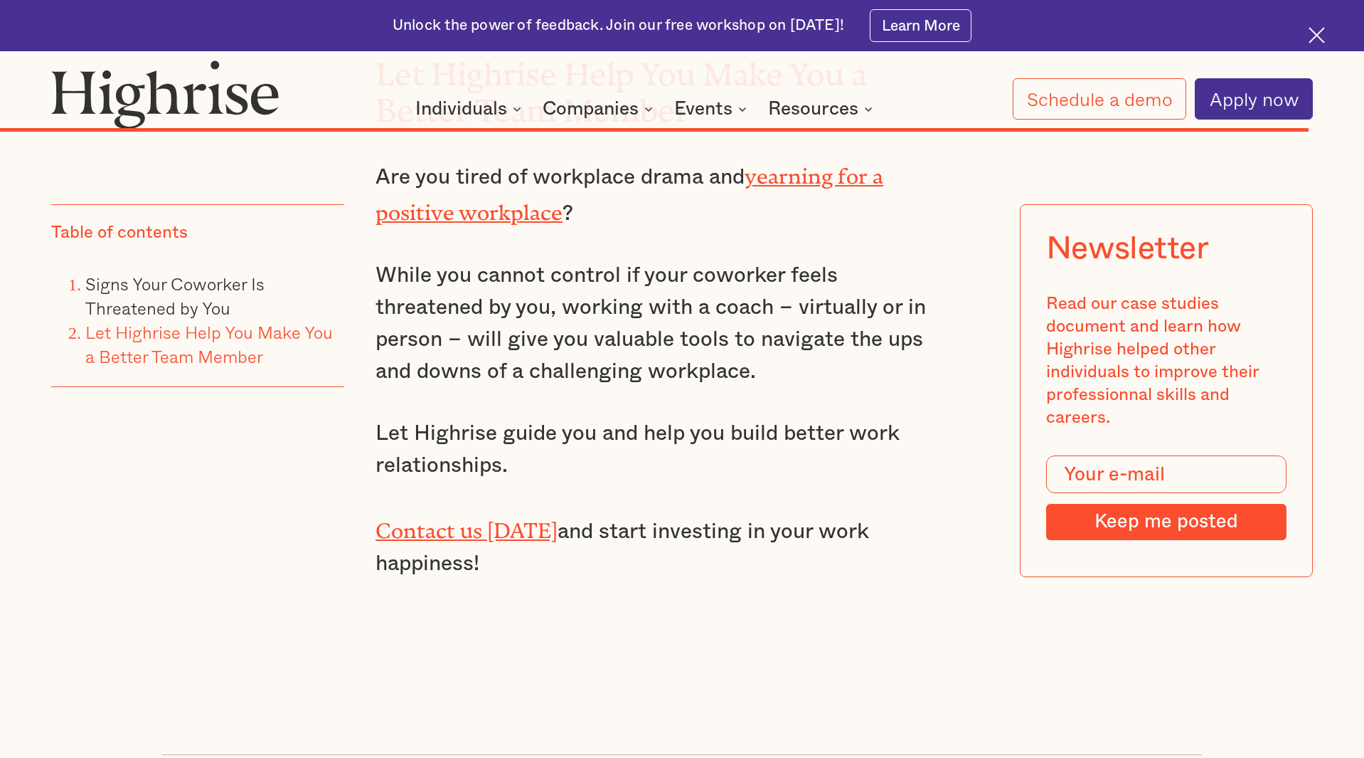
scroll to position [18535, 0]
